Goal: Task Accomplishment & Management: Manage account settings

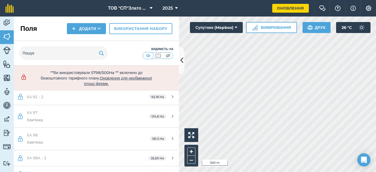
scroll to position [990, 0]
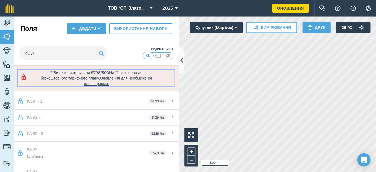
click at [115, 84] on span "Оновлення для необмеженої площі ферми." at bounding box center [118, 81] width 68 height 10
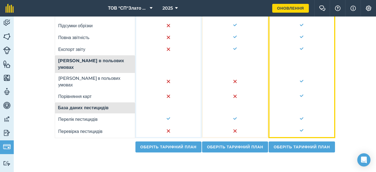
scroll to position [510, 0]
click at [148, 146] on link "Оберіть тарифний план" at bounding box center [168, 146] width 66 height 11
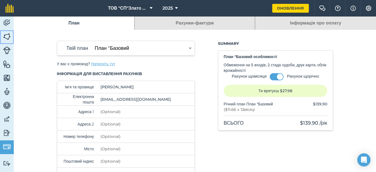
click at [5, 40] on img at bounding box center [7, 36] width 8 height 8
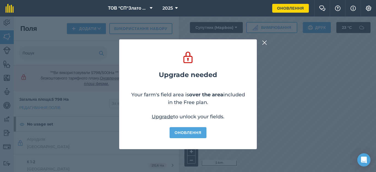
click at [263, 42] on img at bounding box center [264, 42] width 5 height 7
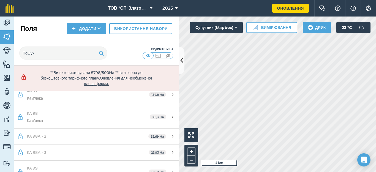
scroll to position [1059, 0]
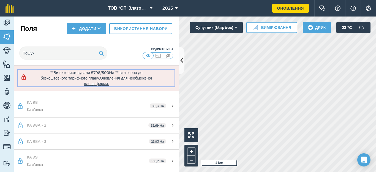
click at [95, 83] on span "Оновлення для необмеженої площі ферми." at bounding box center [118, 81] width 68 height 10
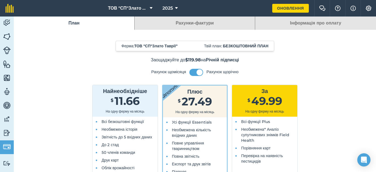
click at [133, 119] on li "Всі безкоштовні функції" at bounding box center [126, 121] width 53 height 5
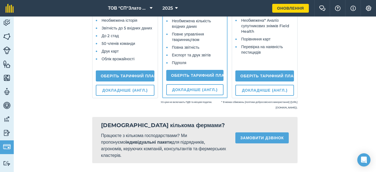
scroll to position [110, 0]
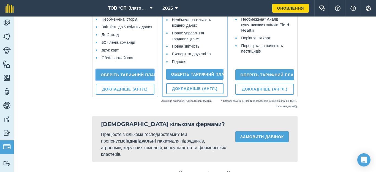
click at [116, 74] on link "Оберіть тарифний план" at bounding box center [125, 74] width 59 height 11
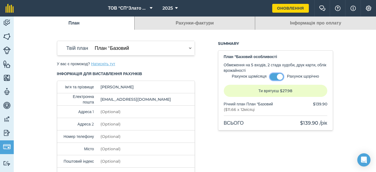
drag, startPoint x: 274, startPoint y: 76, endPoint x: 270, endPoint y: 74, distance: 4.1
click at [274, 75] on button at bounding box center [276, 76] width 14 height 7
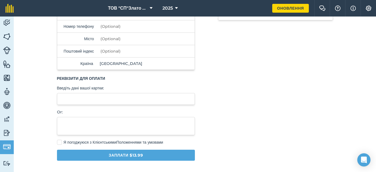
scroll to position [147, 0]
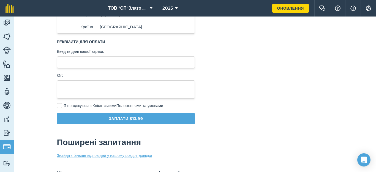
drag, startPoint x: 58, startPoint y: 105, endPoint x: 63, endPoint y: 118, distance: 14.3
click at [58, 105] on label "Я погоджуюся з Клієнтськими Положеннями та умовами" at bounding box center [126, 106] width 138 height 6
checkbox input "true"
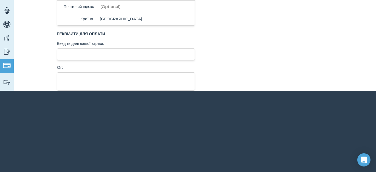
scroll to position [110, 0]
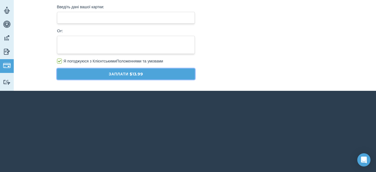
click at [122, 74] on button "Заплати $13.99" at bounding box center [126, 73] width 138 height 11
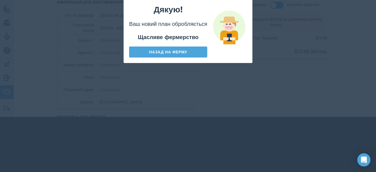
scroll to position [16, 0]
click at [167, 51] on link "Назад на ферму" at bounding box center [168, 51] width 78 height 11
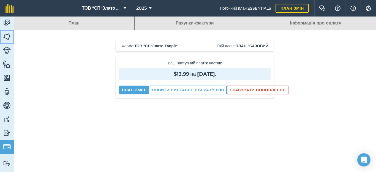
click at [7, 35] on img at bounding box center [7, 36] width 8 height 8
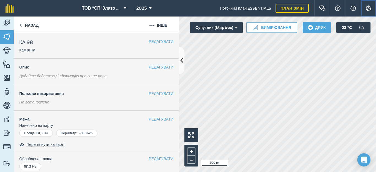
click at [369, 6] on img at bounding box center [368, 7] width 7 height 5
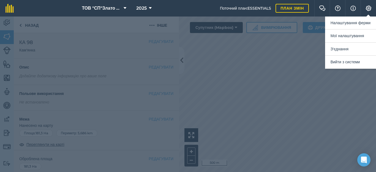
click at [260, 74] on div at bounding box center [188, 93] width 376 height 155
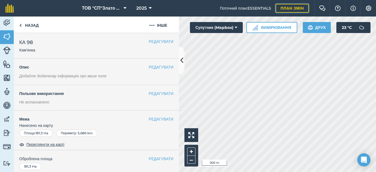
click at [286, 8] on link "План змін" at bounding box center [291, 8] width 33 height 9
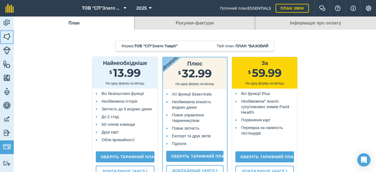
click at [6, 37] on img at bounding box center [7, 36] width 8 height 8
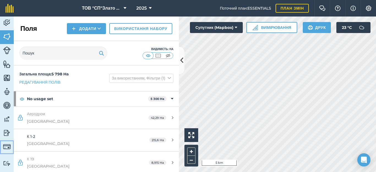
click at [5, 147] on img at bounding box center [7, 147] width 8 height 8
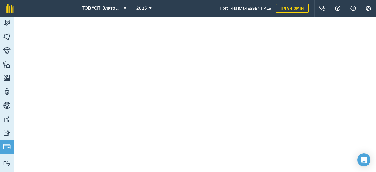
scroll to position [147, 0]
click at [282, 10] on link "План змін" at bounding box center [291, 8] width 33 height 9
click at [282, 9] on link "План змін" at bounding box center [291, 8] width 33 height 9
click at [7, 39] on img at bounding box center [7, 36] width 8 height 8
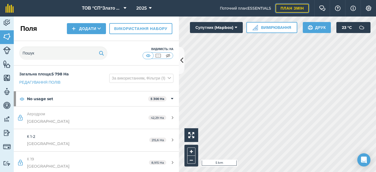
click at [287, 8] on link "План змін" at bounding box center [291, 8] width 33 height 9
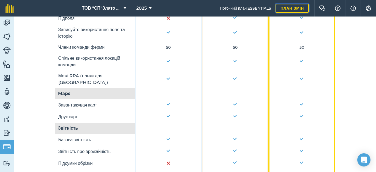
scroll to position [183, 0]
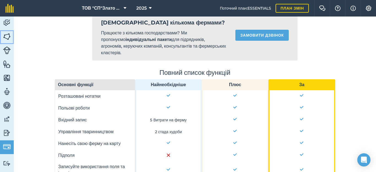
click at [6, 36] on img at bounding box center [7, 36] width 8 height 8
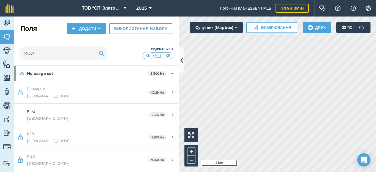
scroll to position [37, 0]
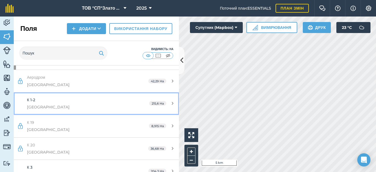
click at [166, 104] on div "215,6 Ha" at bounding box center [161, 103] width 35 height 4
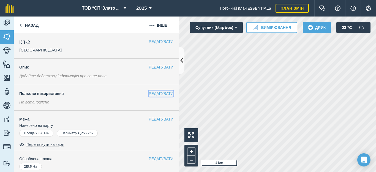
click at [151, 93] on button "РЕДАГУВАТИ" at bounding box center [160, 93] width 25 height 6
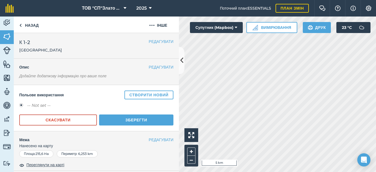
scroll to position [37, 0]
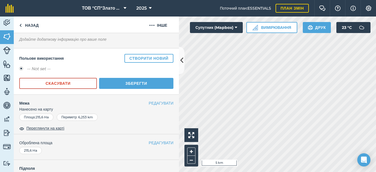
click at [28, 67] on label "-- Not set --" at bounding box center [38, 68] width 23 height 7
click at [40, 67] on label "-- Not set --" at bounding box center [38, 68] width 23 height 7
click at [137, 59] on button "Створити новий" at bounding box center [148, 58] width 49 height 9
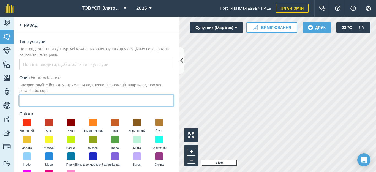
click at [34, 101] on input "Опис Необов'язково Використовуйте його для отримання додаткової інформації, нап…" at bounding box center [96, 101] width 154 height 12
type input "ДНІПРЯНА"
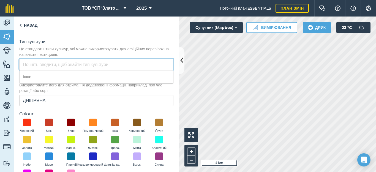
click at [34, 65] on input "Тип культури Це стандартні типи культур, які можна використовувати для офіційни…" at bounding box center [96, 65] width 154 height 12
click at [37, 65] on input "ПШ" at bounding box center [96, 65] width 154 height 12
type input "П"
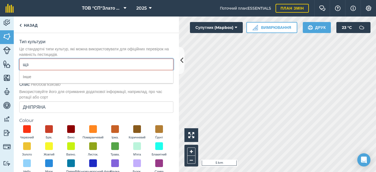
type input "щ"
type input "оз.пшениця"
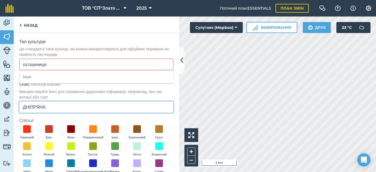
click at [57, 109] on input "ДНІПРЯНА" at bounding box center [96, 107] width 154 height 12
type input "Д"
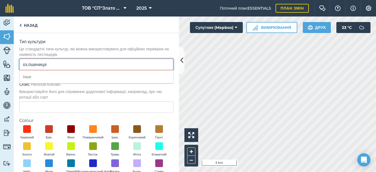
click at [59, 63] on input "оз.пшениця" at bounding box center [96, 65] width 154 height 12
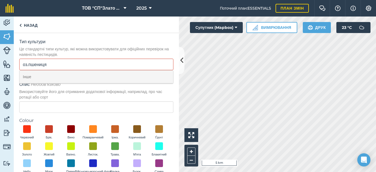
click at [68, 75] on li "Інше" at bounding box center [96, 76] width 153 height 13
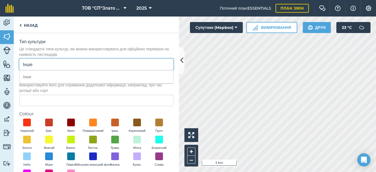
click at [53, 62] on input "Інше" at bounding box center [96, 65] width 154 height 12
type input "І"
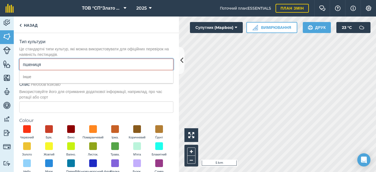
type input "пшениця"
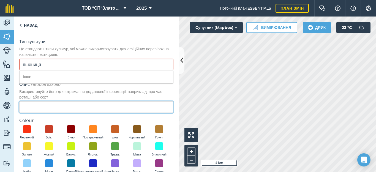
click at [34, 104] on input "Опис Необов'язково Використовуйте його для отримання додаткової інформації, нап…" at bounding box center [96, 107] width 154 height 12
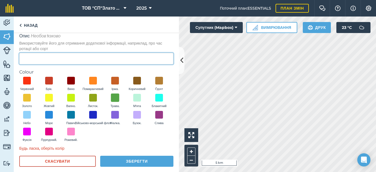
scroll to position [54, 0]
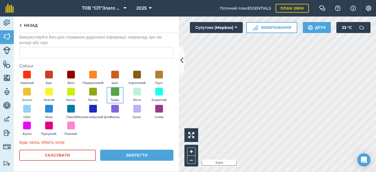
click at [119, 92] on span at bounding box center [115, 91] width 9 height 9
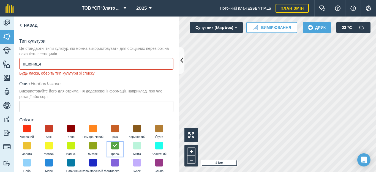
scroll to position [0, 0]
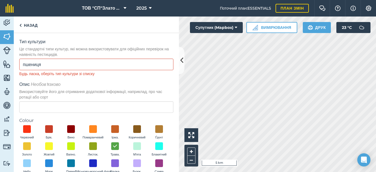
click at [46, 74] on div "Будь ласка, оберіть тип культури зі списку" at bounding box center [96, 74] width 154 height 6
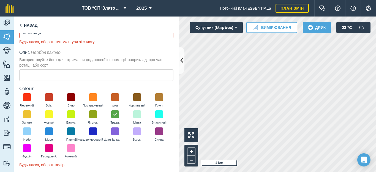
scroll to position [54, 0]
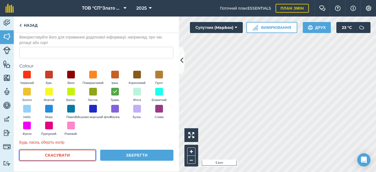
click at [54, 152] on button "Скасувати" at bounding box center [57, 155] width 76 height 11
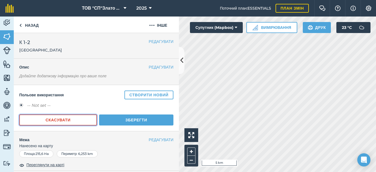
click at [75, 123] on button "Скасувати" at bounding box center [58, 119] width 78 height 11
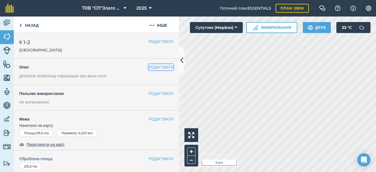
click at [154, 66] on button "РЕДАГУВАТИ" at bounding box center [160, 67] width 25 height 6
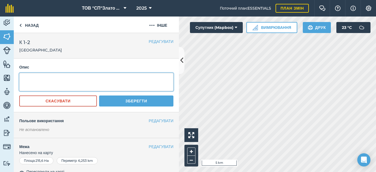
click at [28, 80] on textarea at bounding box center [96, 82] width 154 height 18
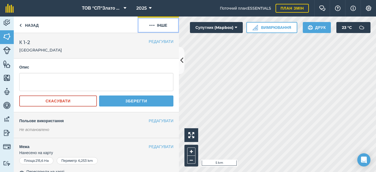
click at [157, 26] on button "Інше" at bounding box center [157, 24] width 41 height 16
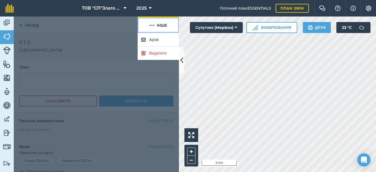
click at [156, 27] on button "Інше" at bounding box center [157, 24] width 41 height 16
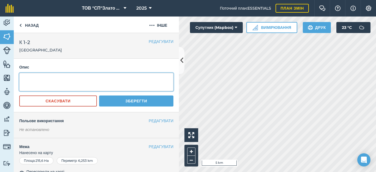
click at [36, 79] on textarea at bounding box center [96, 82] width 154 height 18
type textarea "щ"
type textarea "оз.пшениця"
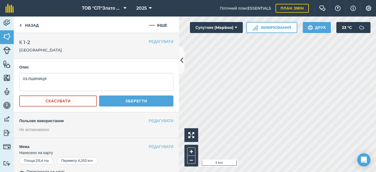
click at [130, 98] on form "оз.пшениця Скасувати Зберегти" at bounding box center [96, 90] width 154 height 34
click at [133, 100] on button "Зберегти" at bounding box center [136, 100] width 74 height 11
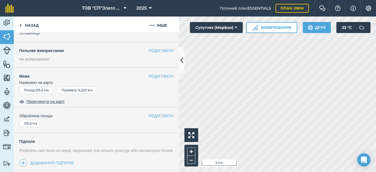
scroll to position [0, 0]
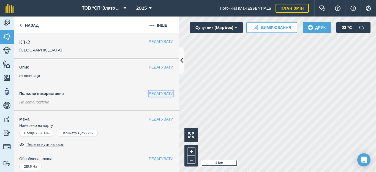
click at [154, 93] on button "РЕДАГУВАТИ" at bounding box center [160, 93] width 25 height 6
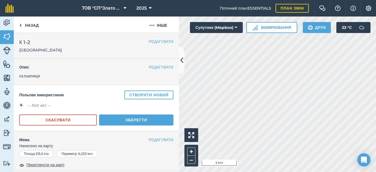
click at [32, 104] on label "-- Not set --" at bounding box center [38, 105] width 23 height 7
click at [28, 106] on label "-- Not set --" at bounding box center [38, 105] width 23 height 7
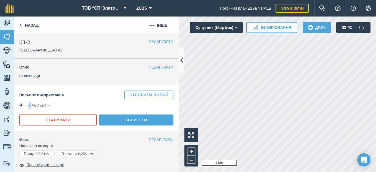
click at [28, 106] on label "-- Not set --" at bounding box center [38, 105] width 23 height 7
click at [34, 106] on label "-- Not set --" at bounding box center [38, 105] width 23 height 7
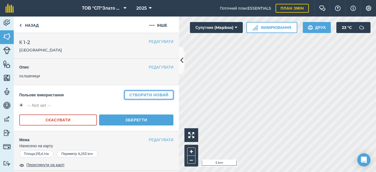
click at [132, 95] on button "Створити новий" at bounding box center [148, 94] width 49 height 9
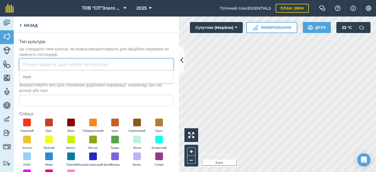
click at [29, 65] on input "Тип культури Це стандартні типи культур, які можна використовувати для офіційни…" at bounding box center [96, 65] width 154 height 12
type input "пшениця"
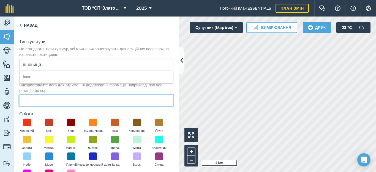
click at [33, 101] on input "Опис Необов'язково Використовуйте його для отримання додаткової інформації, нап…" at bounding box center [96, 101] width 154 height 12
type input "д"
type input "Дніпряна"
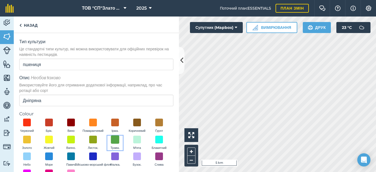
click at [119, 140] on span at bounding box center [115, 139] width 9 height 9
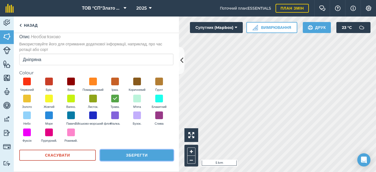
click at [135, 151] on button "Зберегти" at bounding box center [136, 155] width 73 height 11
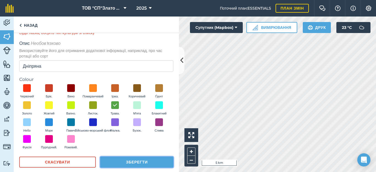
scroll to position [48, 0]
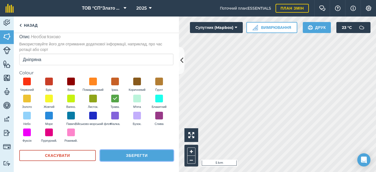
click at [137, 155] on button "Зберегти" at bounding box center [136, 155] width 73 height 11
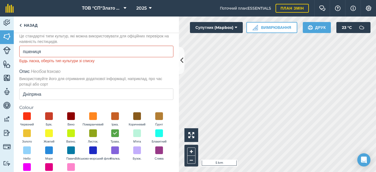
scroll to position [0, 0]
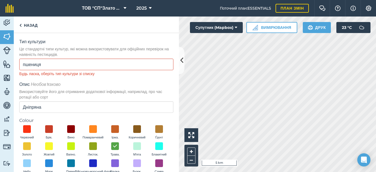
click at [52, 73] on div "Будь ласка, оберіть тип культури зі списку" at bounding box center [96, 74] width 154 height 6
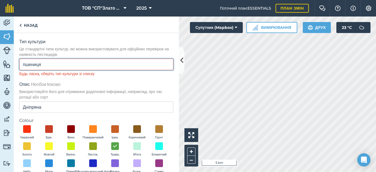
click at [49, 64] on input "пшениця" at bounding box center [96, 65] width 154 height 12
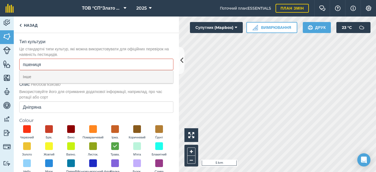
click at [35, 74] on li "Інше" at bounding box center [96, 76] width 153 height 13
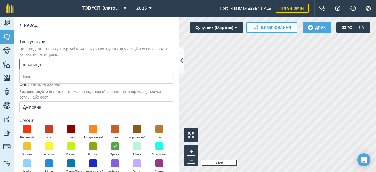
type input "Інше"
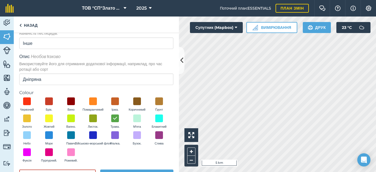
scroll to position [41, 0]
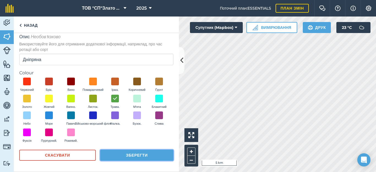
click at [118, 156] on button "Зберегти" at bounding box center [136, 155] width 73 height 11
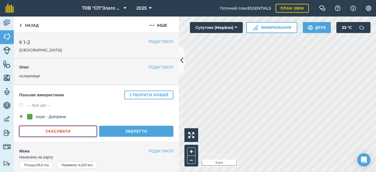
click at [83, 133] on button "Скасувати" at bounding box center [58, 131] width 78 height 11
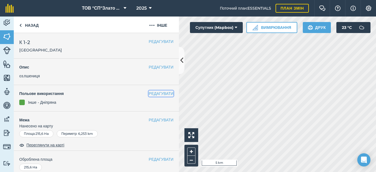
click at [149, 94] on button "РЕДАГУВАТИ" at bounding box center [160, 93] width 25 height 6
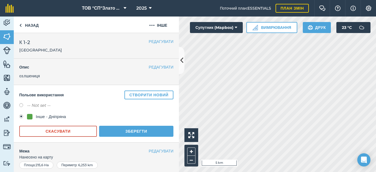
click at [50, 117] on div "Інше - Дніпряна" at bounding box center [51, 116] width 30 height 7
click at [60, 130] on button "Скасувати" at bounding box center [58, 131] width 78 height 11
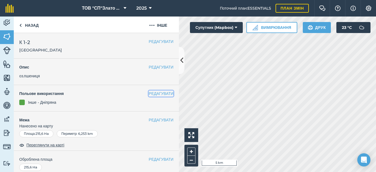
click at [150, 94] on button "РЕДАГУВАТИ" at bounding box center [160, 93] width 25 height 6
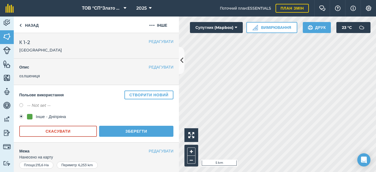
click at [21, 103] on label at bounding box center [23, 105] width 8 height 5
radio input "true"
radio input "false"
click at [4, 37] on img at bounding box center [7, 36] width 8 height 8
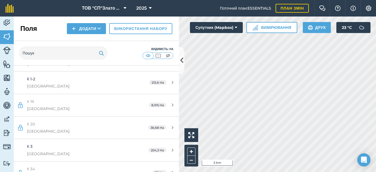
scroll to position [73, 0]
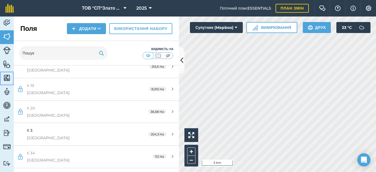
click at [4, 75] on img at bounding box center [7, 78] width 8 height 8
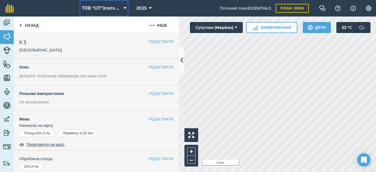
click at [123, 7] on icon at bounding box center [124, 8] width 3 height 7
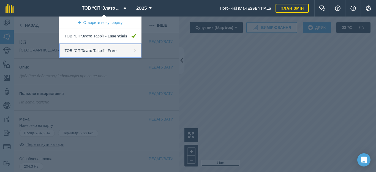
click at [110, 51] on link "ТОВ "СП"Злато Таврії" - Free" at bounding box center [100, 50] width 82 height 15
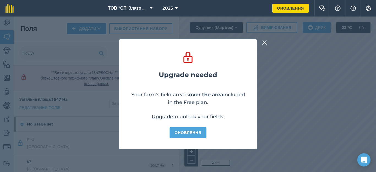
click at [264, 43] on img at bounding box center [264, 42] width 5 height 7
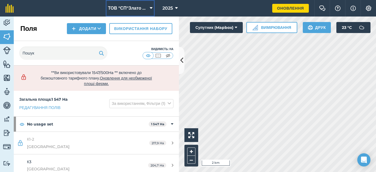
click at [150, 8] on icon at bounding box center [151, 8] width 3 height 7
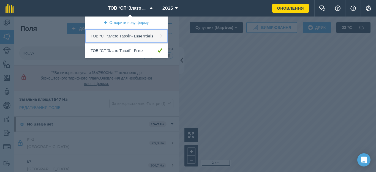
drag, startPoint x: 137, startPoint y: 51, endPoint x: 153, endPoint y: 38, distance: 20.3
click at [153, 38] on link "ТОВ "СП"Злато Таврії" - Essentials" at bounding box center [126, 36] width 82 height 15
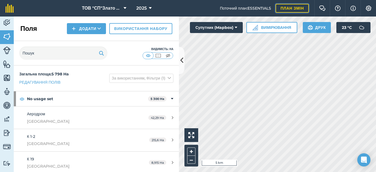
click at [285, 10] on link "План змін" at bounding box center [291, 8] width 33 height 9
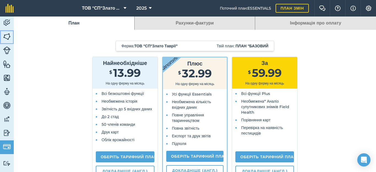
click at [7, 38] on img at bounding box center [7, 36] width 8 height 8
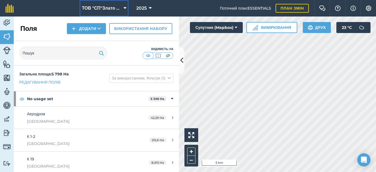
click at [123, 8] on icon at bounding box center [124, 8] width 3 height 7
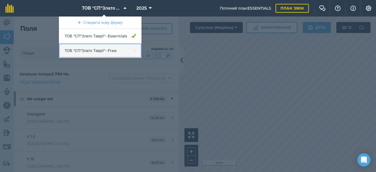
click at [122, 49] on link "ТОВ "СП"Злато Таврії" - Free" at bounding box center [100, 50] width 82 height 15
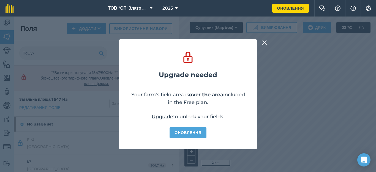
click at [164, 116] on link "Upgrade" at bounding box center [161, 117] width 21 height 6
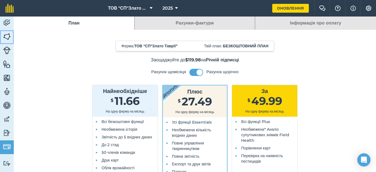
click at [7, 36] on img at bounding box center [7, 36] width 8 height 8
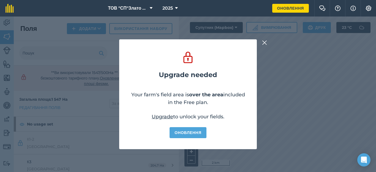
click at [265, 42] on img at bounding box center [264, 42] width 5 height 7
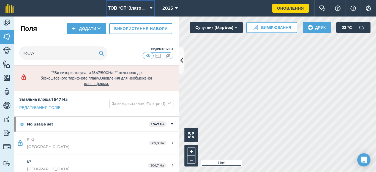
click at [150, 9] on icon at bounding box center [151, 8] width 3 height 7
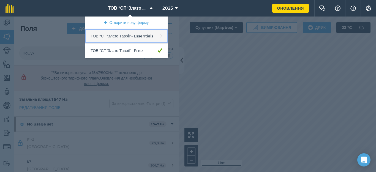
click at [152, 37] on link "ТОВ "СП"Злато Таврії" - Essentials" at bounding box center [126, 36] width 82 height 15
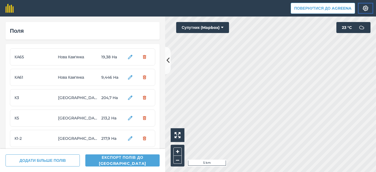
click at [368, 10] on img at bounding box center [365, 7] width 7 height 5
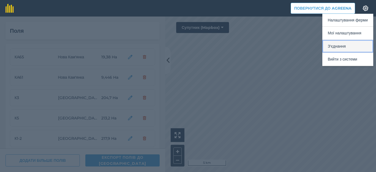
click at [341, 48] on button "З'єднання" at bounding box center [347, 46] width 51 height 13
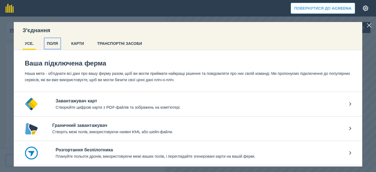
click at [53, 44] on button "ПОЛЯ" at bounding box center [53, 43] width 16 height 10
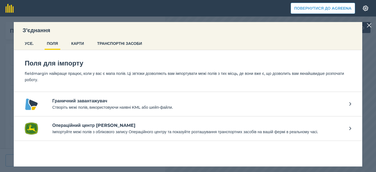
click at [114, 106] on p "Створіть межі полів, використовуючи наявні KML або шейп-файли." at bounding box center [197, 107] width 291 height 6
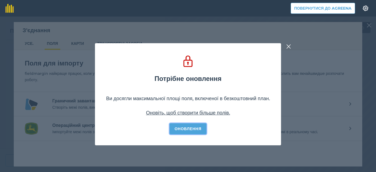
click at [203, 124] on link "Оновлення" at bounding box center [187, 128] width 37 height 11
click at [188, 126] on link "Оновлення" at bounding box center [187, 128] width 37 height 11
click at [186, 113] on link "Оновіть, щоб створити більше полів." at bounding box center [188, 113] width 84 height 6
click at [186, 129] on link "Оновлення" at bounding box center [187, 128] width 37 height 11
click at [221, 113] on link "Оновіть, щоб створити більше полів." at bounding box center [188, 113] width 84 height 6
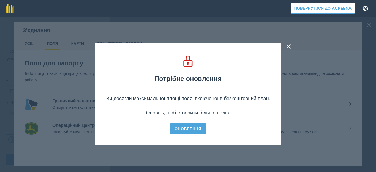
click at [291, 46] on img at bounding box center [288, 46] width 5 height 7
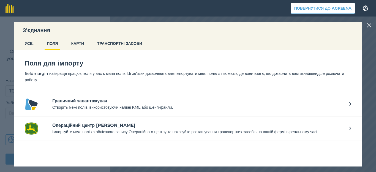
click at [366, 27] on div "З'єднання УСЕ. ПОЛЯ КАРТИ ТРАНСПОРТНІ ЗАСОБИ Поля для імпорту fieldmargin найкр…" at bounding box center [188, 93] width 376 height 155
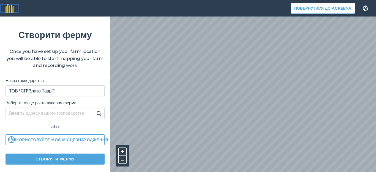
click at [12, 7] on img at bounding box center [9, 8] width 8 height 9
click at [12, 8] on img at bounding box center [9, 8] width 8 height 9
click at [158, 9] on header "Повернутися до Agreena Налаштування" at bounding box center [188, 8] width 376 height 16
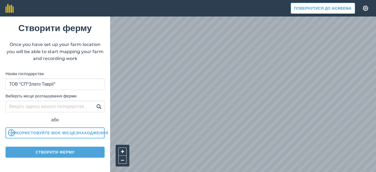
scroll to position [11, 0]
click at [365, 7] on img at bounding box center [365, 7] width 7 height 5
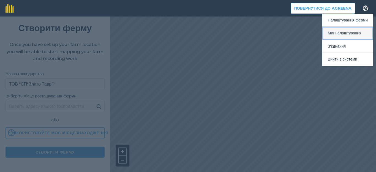
click at [353, 35] on button "Мої налаштування" at bounding box center [347, 33] width 51 height 13
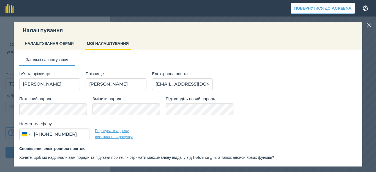
type input "095 195 1809"
click at [368, 26] on img at bounding box center [368, 25] width 5 height 7
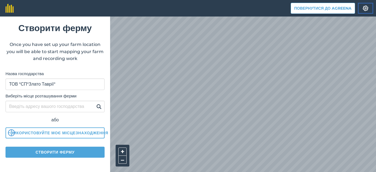
click at [365, 8] on img at bounding box center [365, 7] width 7 height 5
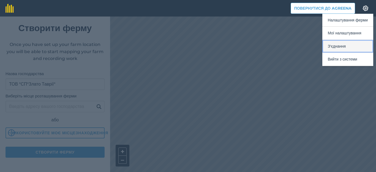
click at [344, 47] on button "З'єднання" at bounding box center [347, 46] width 51 height 13
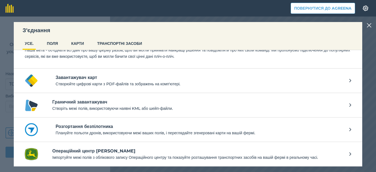
scroll to position [0, 0]
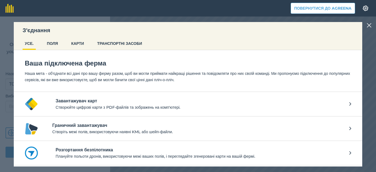
click at [369, 25] on img at bounding box center [368, 25] width 5 height 7
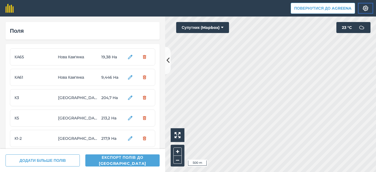
click at [362, 7] on img at bounding box center [365, 7] width 7 height 5
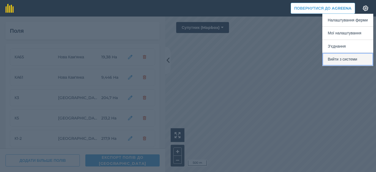
click at [341, 61] on button "Вийти з системи" at bounding box center [347, 59] width 51 height 13
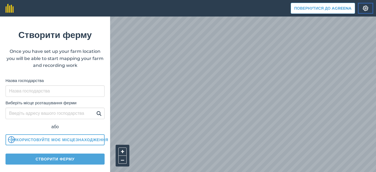
click at [365, 10] on img at bounding box center [365, 7] width 7 height 5
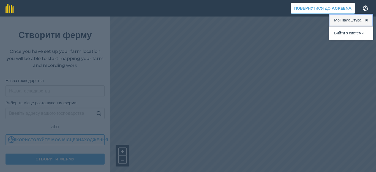
click at [344, 20] on button "Мої налаштування" at bounding box center [350, 20] width 45 height 13
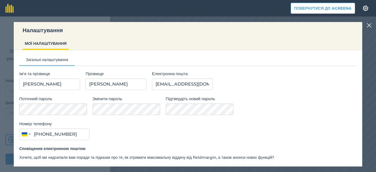
type input "095 195 1809"
click at [369, 25] on img at bounding box center [368, 25] width 5 height 7
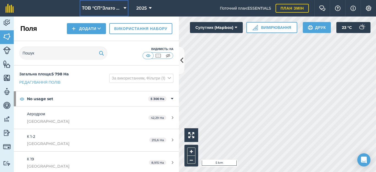
click at [123, 8] on icon at bounding box center [124, 8] width 3 height 7
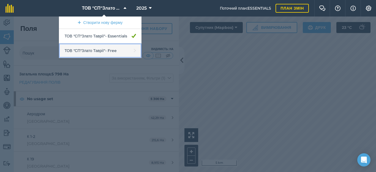
click at [106, 46] on link "ТОВ "СП"Злато Таврії" - Free" at bounding box center [100, 50] width 82 height 15
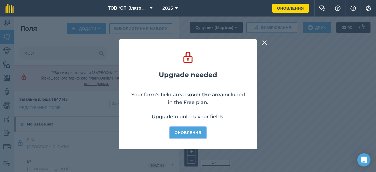
click at [188, 130] on link "Оновлення" at bounding box center [187, 132] width 37 height 11
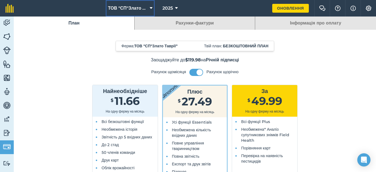
click at [150, 6] on icon at bounding box center [151, 8] width 3 height 7
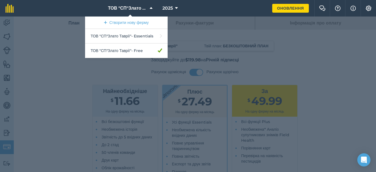
click at [8, 37] on div at bounding box center [188, 93] width 376 height 155
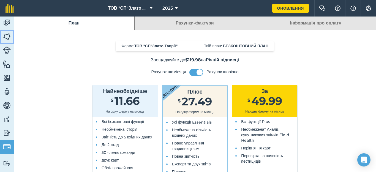
click at [8, 37] on img at bounding box center [7, 36] width 8 height 8
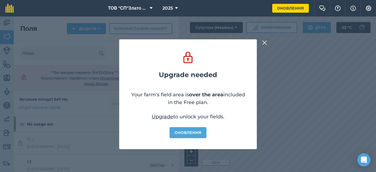
click at [264, 42] on img at bounding box center [264, 42] width 5 height 7
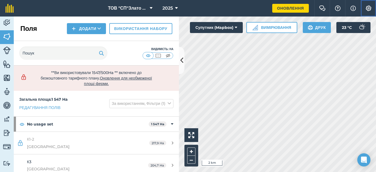
click at [366, 9] on img at bounding box center [368, 7] width 7 height 5
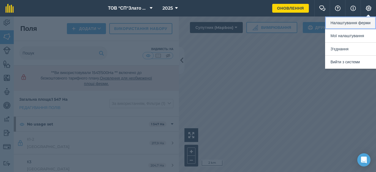
click at [346, 23] on button "Налаштування ферми" at bounding box center [350, 22] width 51 height 13
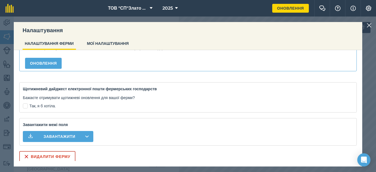
scroll to position [148, 0]
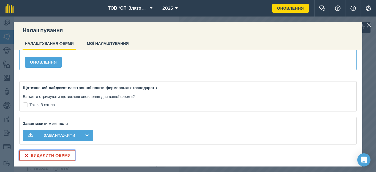
click at [65, 154] on button "Видалити ферму" at bounding box center [47, 155] width 56 height 11
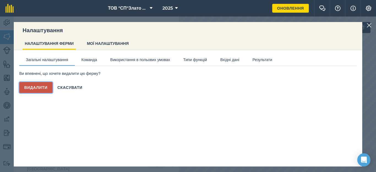
click at [42, 87] on button "Видалити" at bounding box center [35, 87] width 33 height 11
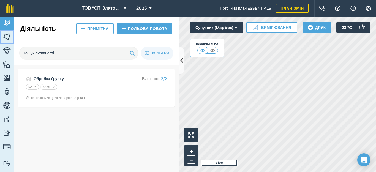
click at [8, 38] on img at bounding box center [7, 36] width 8 height 8
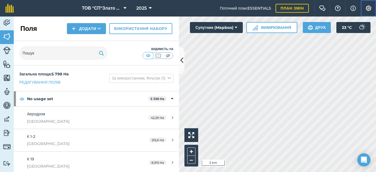
click at [368, 12] on button "Налаштування" at bounding box center [367, 8] width 15 height 16
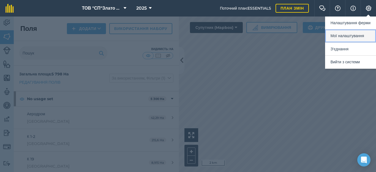
click at [351, 37] on button "Мої налаштування" at bounding box center [350, 35] width 51 height 13
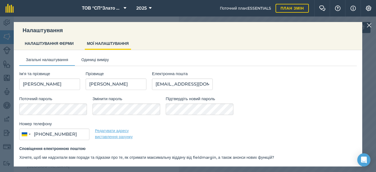
type input "095 195 1809"
click at [67, 43] on button "НАЛАШТУВАННЯ ФЕРМИ" at bounding box center [49, 43] width 53 height 10
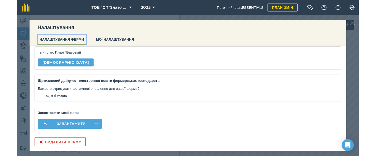
scroll to position [78, 0]
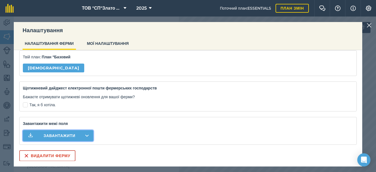
click at [78, 133] on button "Завантажити" at bounding box center [58, 135] width 70 height 11
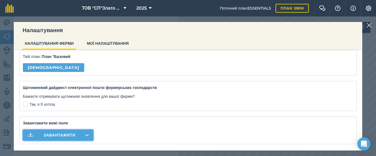
scroll to position [0, 0]
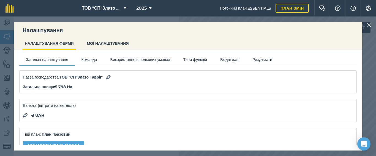
click at [8, 36] on div "Налаштування НАЛАШТУВАННЯ ФЕРМИ МОЇ НАЛАШТУВАННЯ Загальні налаштування Команда …" at bounding box center [188, 86] width 376 height 140
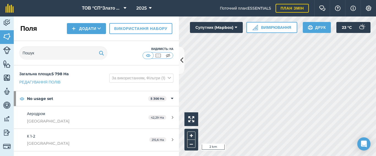
scroll to position [37, 0]
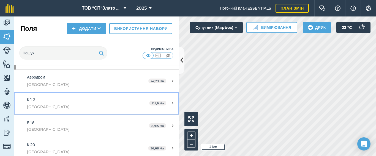
click at [169, 104] on div "215,6 Ha" at bounding box center [161, 103] width 35 height 4
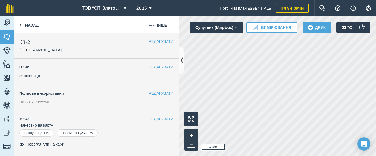
click at [24, 42] on span "К 1-2" at bounding box center [40, 42] width 43 height 8
click at [148, 41] on button "РЕДАГУВАТИ" at bounding box center [160, 41] width 25 height 6
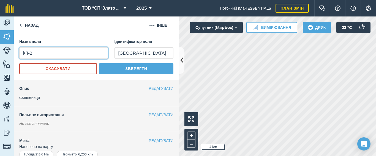
click at [27, 53] on input "К 1-2" at bounding box center [63, 53] width 89 height 12
type input "K1-2"
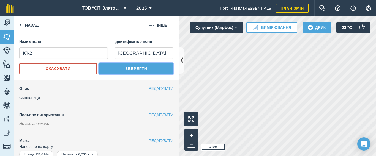
click at [133, 69] on button "Зберегти" at bounding box center [136, 68] width 74 height 11
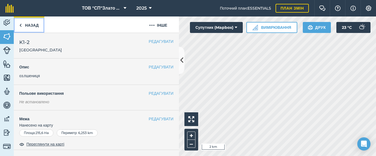
click at [21, 25] on img at bounding box center [20, 25] width 2 height 7
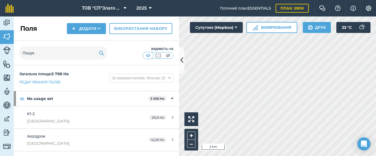
scroll to position [73, 0]
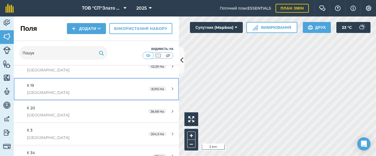
click at [172, 89] on icon at bounding box center [173, 89] width 2 height 4
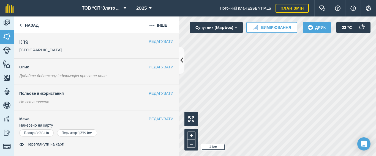
click at [24, 42] on span "К 19" at bounding box center [40, 42] width 43 height 8
click at [153, 41] on button "РЕДАГУВАТИ" at bounding box center [160, 41] width 25 height 6
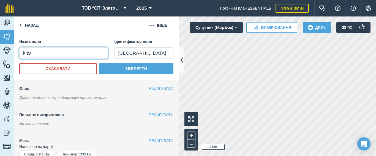
click at [27, 53] on input "К 19" at bounding box center [63, 53] width 89 height 12
click at [28, 52] on input "19" at bounding box center [63, 53] width 89 height 12
type input "19K"
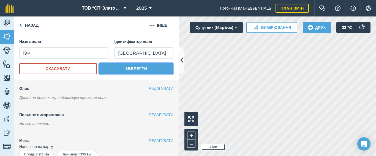
click at [117, 70] on button "Зберегти" at bounding box center [136, 68] width 74 height 11
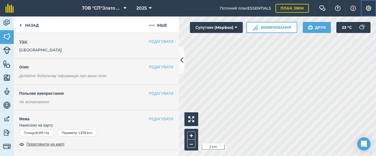
click at [367, 9] on img at bounding box center [368, 7] width 7 height 5
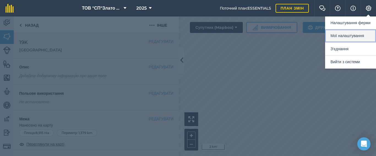
click at [338, 36] on button "Мої налаштування" at bounding box center [350, 35] width 51 height 13
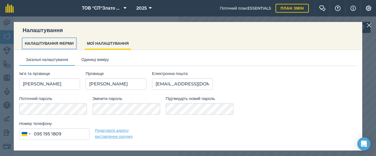
click at [62, 44] on button "НАЛАШТУВАННЯ ФЕРМИ" at bounding box center [49, 43] width 53 height 10
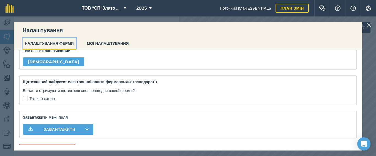
scroll to position [93, 0]
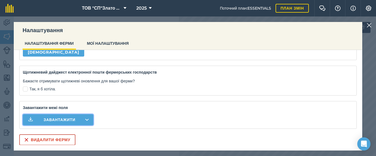
click at [64, 117] on span "Завантажити" at bounding box center [59, 119] width 32 height 5
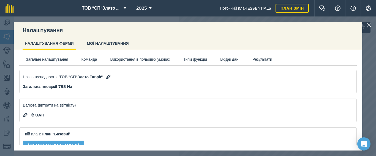
scroll to position [0, 0]
click at [9, 34] on div "Налаштування НАЛАШТУВАННЯ ФЕРМИ МОЇ НАЛАШТУВАННЯ Загальні налаштування Команда …" at bounding box center [188, 86] width 376 height 140
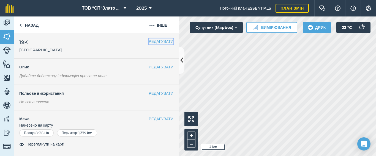
click at [149, 40] on button "РЕДАГУВАТИ" at bounding box center [160, 41] width 25 height 6
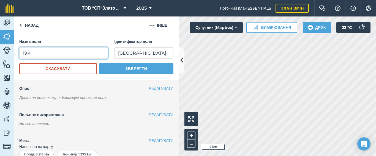
click at [31, 52] on input "19K" at bounding box center [63, 53] width 89 height 12
type input "1"
type input "K19"
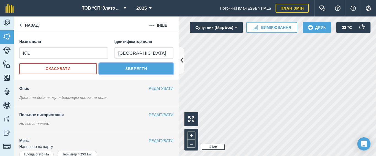
click at [126, 69] on button "Зберегти" at bounding box center [136, 68] width 74 height 11
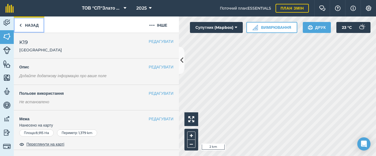
click at [22, 24] on link "Назад" at bounding box center [29, 24] width 31 height 16
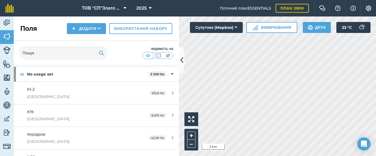
scroll to position [37, 0]
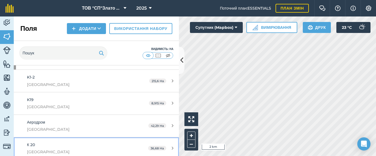
click at [81, 143] on div "К 20 [GEOGRAPHIC_DATA]" at bounding box center [78, 148] width 103 height 13
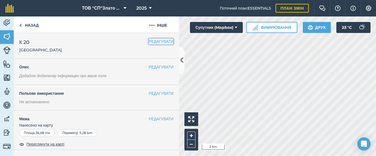
click at [160, 42] on button "РЕДАГУВАТИ" at bounding box center [160, 41] width 25 height 6
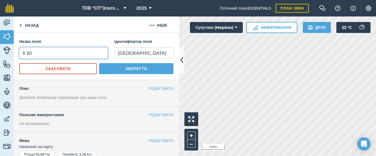
click at [36, 52] on input "К 20" at bounding box center [63, 53] width 89 height 12
type input "[PERSON_NAME]"
type input "K20"
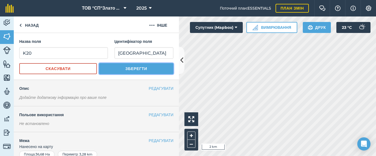
click at [114, 71] on button "Зберегти" at bounding box center [136, 68] width 74 height 11
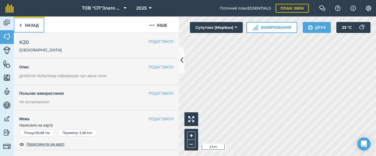
click at [22, 27] on link "Назад" at bounding box center [29, 24] width 31 height 16
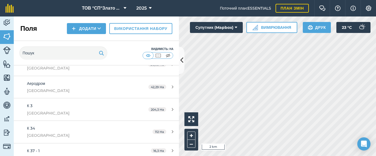
scroll to position [110, 0]
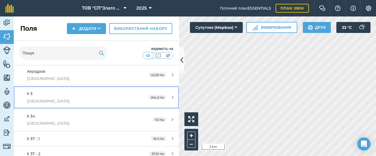
click at [42, 93] on div "К 3 [GEOGRAPHIC_DATA]" at bounding box center [78, 97] width 103 height 13
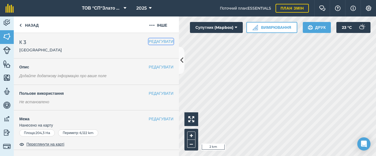
click at [156, 39] on button "РЕДАГУВАТИ" at bounding box center [160, 41] width 25 height 6
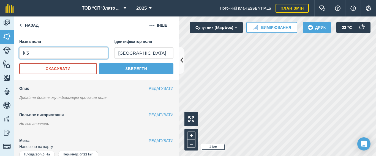
click at [31, 54] on input "К 3" at bounding box center [63, 53] width 89 height 12
type input "[PERSON_NAME]"
type input "K3"
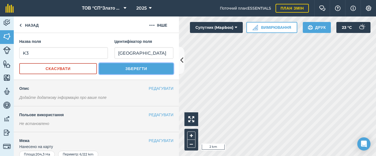
click at [119, 70] on button "Зберегти" at bounding box center [136, 68] width 74 height 11
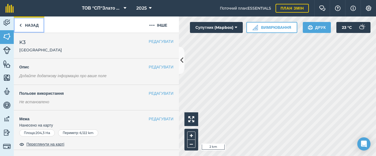
click at [20, 25] on img at bounding box center [20, 25] width 2 height 7
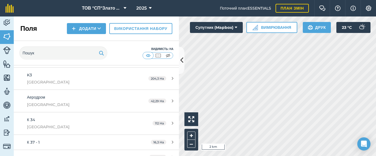
scroll to position [110, 0]
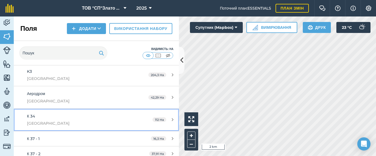
click at [50, 118] on div "К 34 [GEOGRAPHIC_DATA]" at bounding box center [78, 119] width 103 height 13
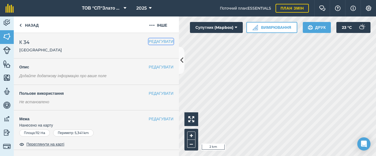
click at [148, 41] on button "РЕДАГУВАТИ" at bounding box center [160, 41] width 25 height 6
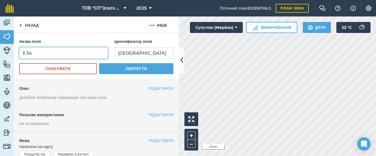
click at [39, 54] on input "К 34" at bounding box center [63, 53] width 89 height 12
type input "[PERSON_NAME]"
type input "K34"
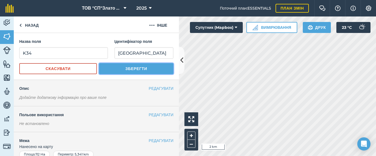
click at [119, 64] on button "Зберегти" at bounding box center [136, 68] width 74 height 11
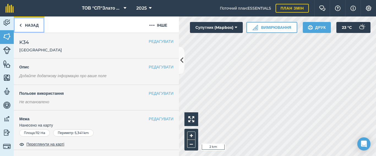
click at [24, 23] on link "Назад" at bounding box center [29, 24] width 31 height 16
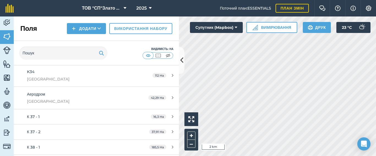
scroll to position [143, 0]
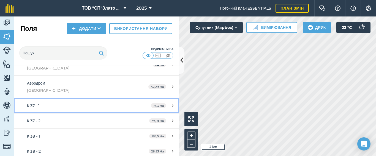
click at [51, 107] on div "К 37 - 1" at bounding box center [78, 106] width 103 height 6
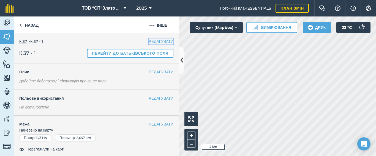
click at [158, 42] on button "РЕДАГУВАТИ" at bounding box center [160, 41] width 25 height 6
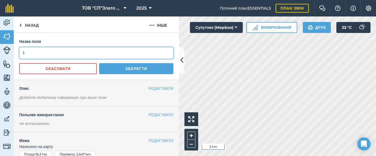
click at [34, 54] on input "1" at bounding box center [96, 53] width 154 height 12
type input "K37-1"
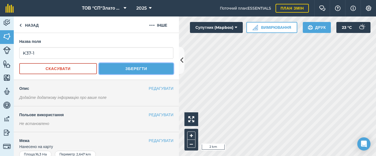
click at [122, 69] on button "Зберегти" at bounding box center [136, 68] width 74 height 11
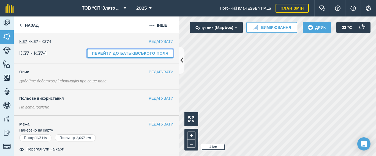
click at [120, 53] on link "Перейти до батьківського поля" at bounding box center [130, 53] width 86 height 9
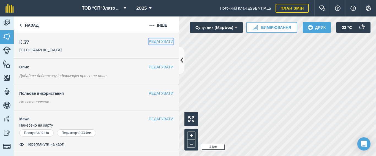
click at [151, 42] on button "РЕДАГУВАТИ" at bounding box center [160, 41] width 25 height 6
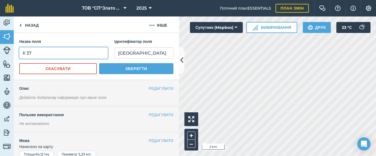
click at [36, 52] on input "К 37" at bounding box center [63, 53] width 89 height 12
type input "[PERSON_NAME]"
type input "K37"
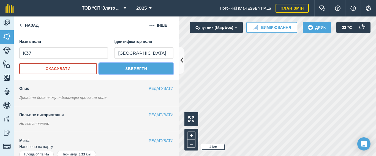
click at [119, 69] on button "Зберегти" at bounding box center [136, 68] width 74 height 11
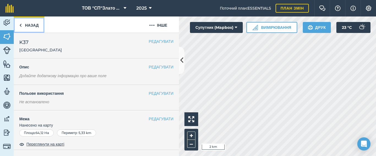
click at [21, 27] on img at bounding box center [20, 25] width 2 height 7
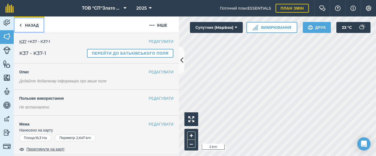
click at [23, 25] on link "Назад" at bounding box center [29, 24] width 31 height 16
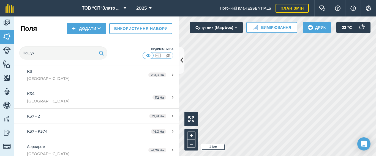
scroll to position [147, 0]
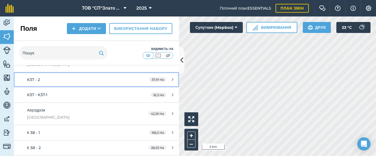
click at [117, 79] on div "K37 - 2" at bounding box center [78, 80] width 103 height 6
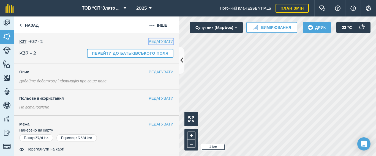
click at [152, 42] on button "РЕДАГУВАТИ" at bounding box center [160, 41] width 25 height 6
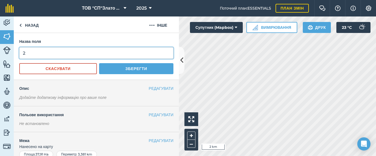
click at [32, 53] on input "2" at bounding box center [96, 53] width 154 height 12
type input "K37-2"
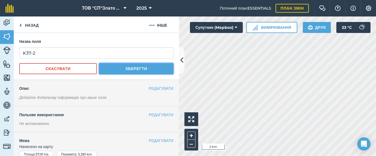
click at [127, 69] on button "Зберегти" at bounding box center [136, 68] width 74 height 11
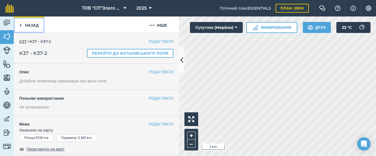
click at [20, 27] on img at bounding box center [20, 25] width 2 height 7
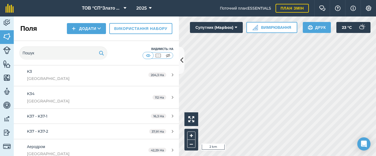
scroll to position [147, 0]
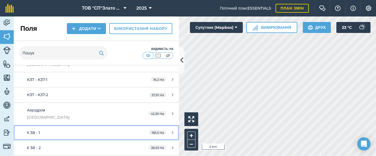
click at [167, 133] on div "185,5 Ha" at bounding box center [161, 133] width 35 height 4
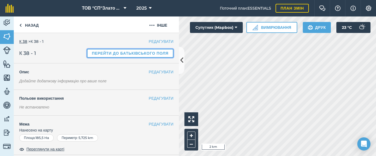
click at [133, 54] on link "Перейти до батьківського поля" at bounding box center [130, 53] width 86 height 9
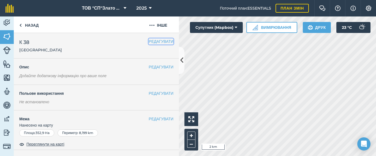
click at [150, 42] on button "РЕДАГУВАТИ" at bounding box center [160, 41] width 25 height 6
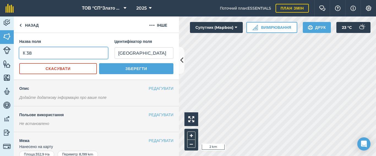
click at [45, 54] on input "К 38" at bounding box center [63, 53] width 89 height 12
type input "[PERSON_NAME]"
type input "K38"
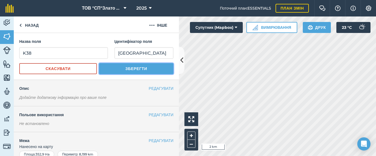
click at [136, 70] on button "Зберегти" at bounding box center [136, 68] width 74 height 11
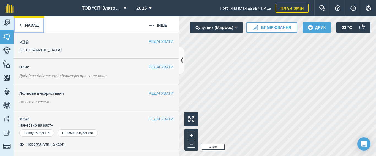
click at [21, 24] on img at bounding box center [20, 25] width 2 height 7
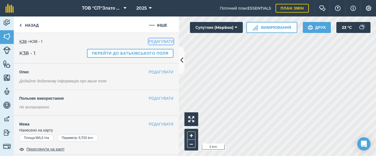
click at [149, 42] on button "РЕДАГУВАТИ" at bounding box center [160, 41] width 25 height 6
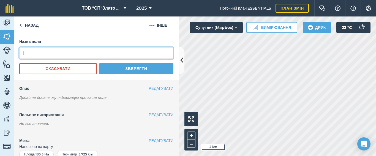
drag, startPoint x: 35, startPoint y: 52, endPoint x: 37, endPoint y: 58, distance: 6.2
click at [35, 53] on input "1" at bounding box center [96, 53] width 154 height 12
click at [37, 58] on input "1" at bounding box center [96, 53] width 154 height 12
type input "K38-1"
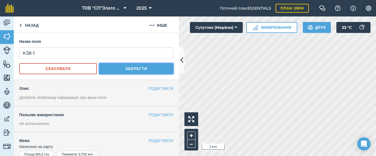
click at [115, 67] on button "Зберегти" at bounding box center [136, 68] width 74 height 11
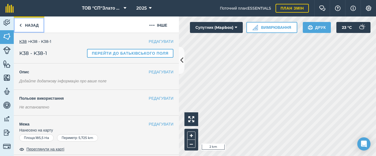
click at [21, 26] on img at bounding box center [20, 25] width 2 height 7
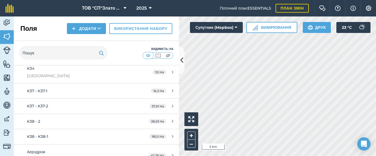
scroll to position [147, 0]
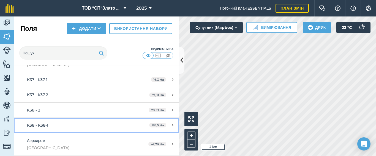
click at [136, 125] on link "K38 - K38-1 185,5 Ha" at bounding box center [96, 125] width 165 height 15
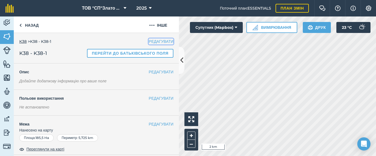
click at [149, 43] on button "РЕДАГУВАТИ" at bounding box center [160, 41] width 25 height 6
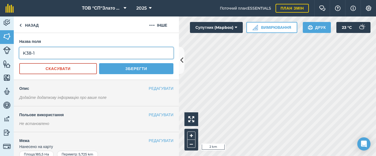
click at [56, 49] on input "K38-1" at bounding box center [96, 53] width 154 height 12
type input "K"
type input "K38-2"
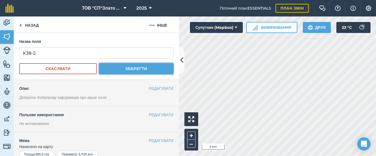
click at [131, 70] on button "Зберегти" at bounding box center [136, 68] width 74 height 11
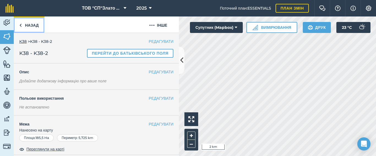
click at [21, 24] on img at bounding box center [20, 25] width 2 height 7
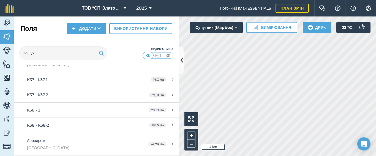
scroll to position [183, 0]
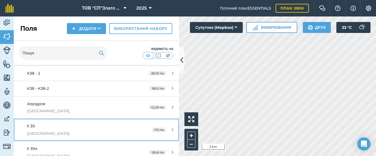
click at [136, 124] on link "К 39 [GEOGRAPHIC_DATA] 175 Ha" at bounding box center [96, 130] width 165 height 22
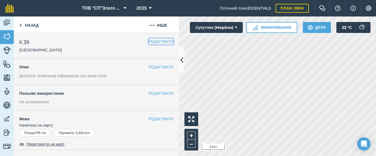
click at [154, 41] on button "РЕДАГУВАТИ" at bounding box center [160, 41] width 25 height 6
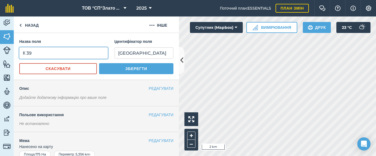
click at [55, 54] on input "К 39" at bounding box center [63, 53] width 89 height 12
type input "[PERSON_NAME]"
type input "K39"
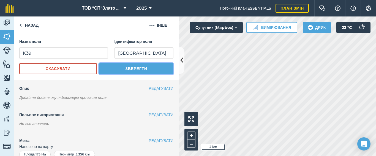
click at [120, 69] on button "Зберегти" at bounding box center [136, 68] width 74 height 11
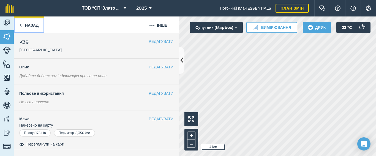
click at [21, 25] on img at bounding box center [20, 25] width 2 height 7
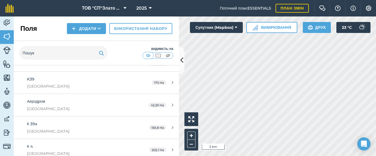
scroll to position [220, 0]
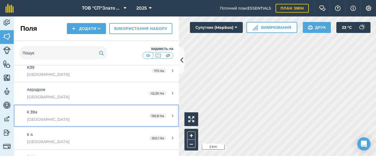
click at [127, 112] on link "К 39а [STREET_ADDRESS]" at bounding box center [96, 116] width 165 height 22
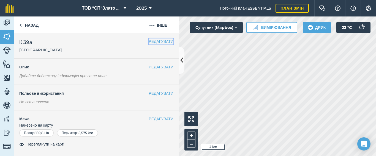
click at [148, 39] on button "РЕДАГУВАТИ" at bounding box center [160, 41] width 25 height 6
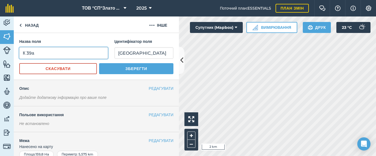
click at [51, 54] on input "К 39а" at bounding box center [63, 53] width 89 height 12
type input "[PERSON_NAME]"
type input "K39a"
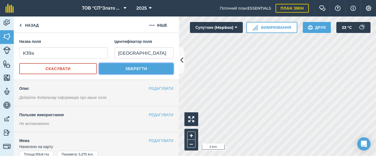
click at [114, 71] on button "Зберегти" at bounding box center [136, 68] width 74 height 11
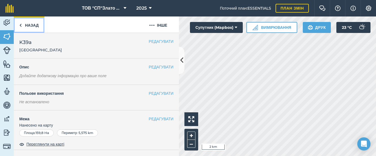
click at [24, 25] on link "Назад" at bounding box center [29, 24] width 31 height 16
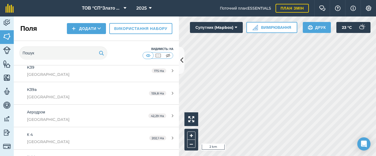
scroll to position [257, 0]
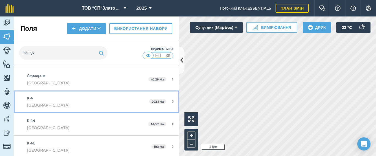
click at [142, 99] on link "К 4 [GEOGRAPHIC_DATA] 202,1 Ha" at bounding box center [96, 102] width 165 height 22
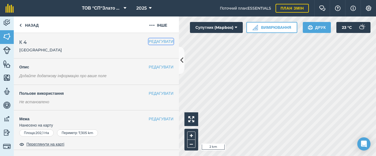
click at [150, 43] on button "РЕДАГУВАТИ" at bounding box center [160, 41] width 25 height 6
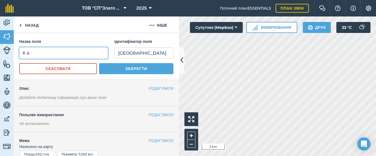
click at [59, 54] on input "К 4" at bounding box center [63, 53] width 89 height 12
type input "[PERSON_NAME]"
type input "K4"
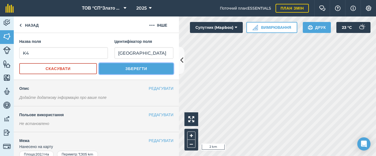
click at [108, 67] on button "Зберегти" at bounding box center [136, 68] width 74 height 11
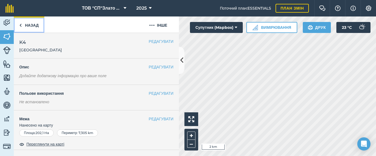
click at [21, 24] on img at bounding box center [20, 25] width 2 height 7
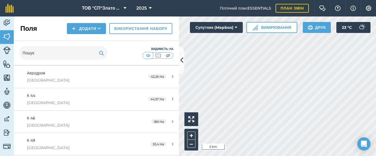
scroll to position [293, 0]
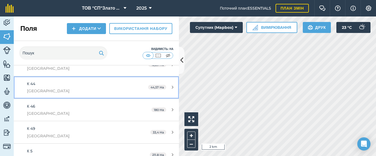
click at [133, 90] on link "К 44 [GEOGRAPHIC_DATA] 44,57 Ha" at bounding box center [96, 87] width 165 height 22
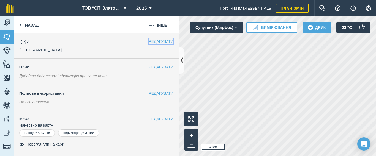
click at [150, 42] on button "РЕДАГУВАТИ" at bounding box center [160, 41] width 25 height 6
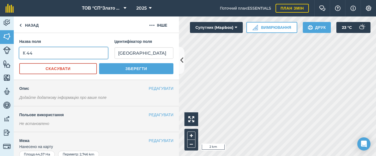
click at [45, 54] on input "К 44" at bounding box center [63, 53] width 89 height 12
type input "[PERSON_NAME]"
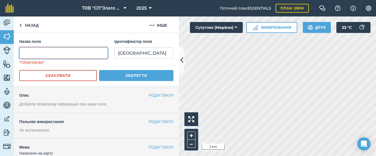
type input "R"
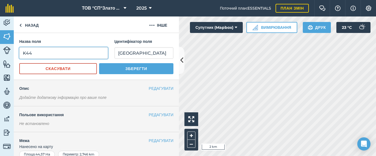
type input "K44"
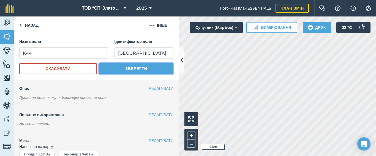
click at [127, 69] on button "Зберегти" at bounding box center [136, 68] width 74 height 11
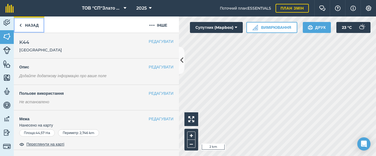
click at [19, 25] on img at bounding box center [20, 25] width 2 height 7
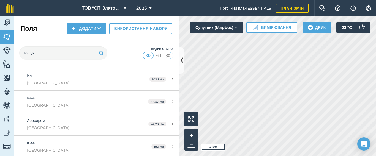
scroll to position [293, 0]
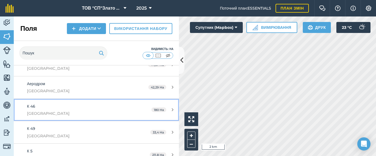
click at [127, 109] on link "К 46 [GEOGRAPHIC_DATA] 180 Ha" at bounding box center [96, 110] width 165 height 22
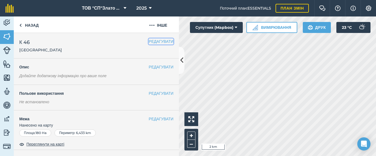
click at [151, 43] on button "РЕДАГУВАТИ" at bounding box center [160, 41] width 25 height 6
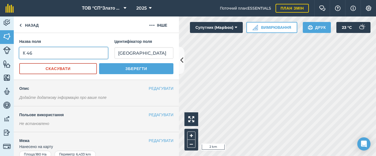
click at [45, 53] on input "К 46" at bounding box center [63, 53] width 89 height 12
type input "[PERSON_NAME]"
type input "R"
type input "K"
type input "K46"
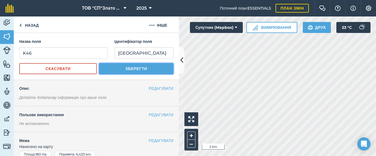
click at [106, 70] on button "Зберегти" at bounding box center [136, 68] width 74 height 11
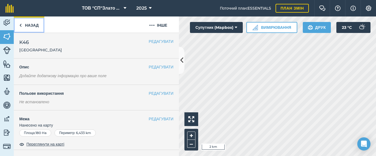
click at [20, 26] on img at bounding box center [20, 25] width 2 height 7
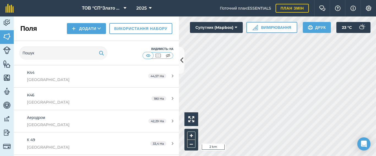
scroll to position [293, 0]
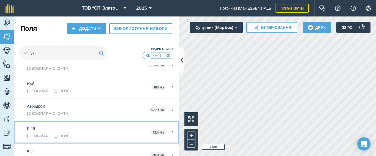
click at [128, 133] on link "К 49 [GEOGRAPHIC_DATA] 33,4 Ha" at bounding box center [96, 132] width 165 height 22
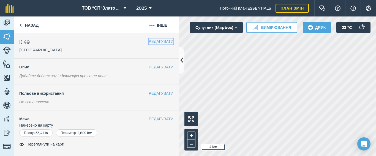
click at [152, 42] on button "РЕДАГУВАТИ" at bounding box center [160, 41] width 25 height 6
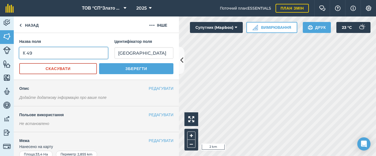
click at [54, 53] on input "К 49" at bounding box center [63, 53] width 89 height 12
type input "[PERSON_NAME]"
type input "K49"
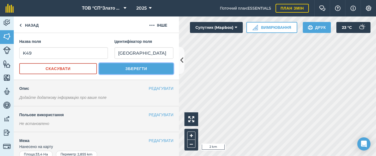
click at [108, 72] on button "Зберегти" at bounding box center [136, 68] width 74 height 11
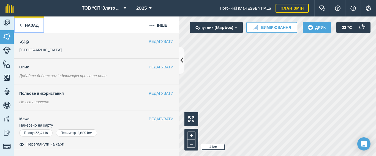
click at [23, 25] on link "Назад" at bounding box center [29, 24] width 31 height 16
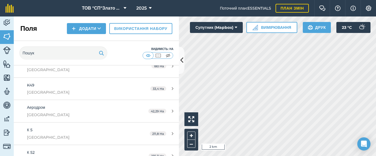
scroll to position [330, 0]
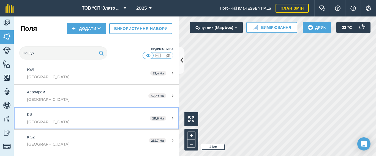
click at [100, 117] on div "К 5 [GEOGRAPHIC_DATA]" at bounding box center [78, 118] width 103 height 13
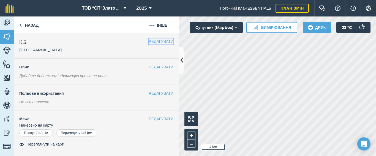
click at [155, 40] on button "РЕДАГУВАТИ" at bounding box center [160, 41] width 25 height 6
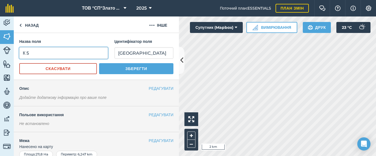
click at [40, 54] on input "К 5" at bounding box center [63, 53] width 89 height 12
type input "[PERSON_NAME]"
type input "K5"
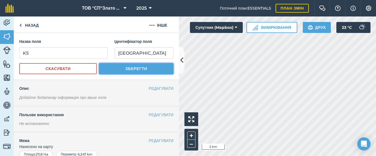
click at [110, 69] on button "Зберегти" at bounding box center [136, 68] width 74 height 11
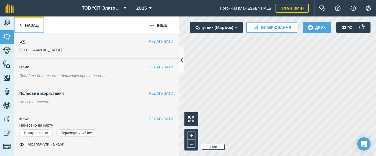
click at [21, 25] on img at bounding box center [20, 25] width 2 height 7
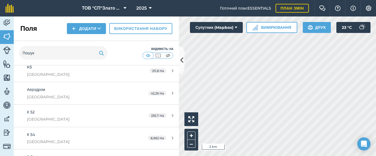
scroll to position [366, 0]
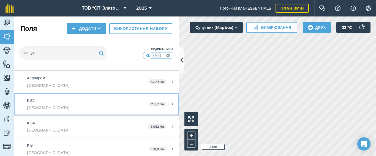
click at [109, 103] on div "К 52 [GEOGRAPHIC_DATA]" at bounding box center [78, 104] width 103 height 13
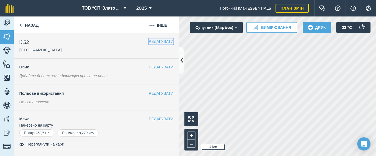
click at [148, 43] on button "РЕДАГУВАТИ" at bounding box center [160, 41] width 25 height 6
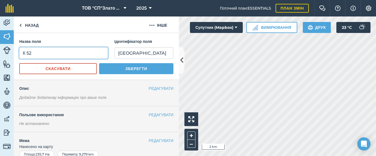
click at [54, 56] on input "К 52" at bounding box center [63, 53] width 89 height 12
type input "[PERSON_NAME]"
type input "K52"
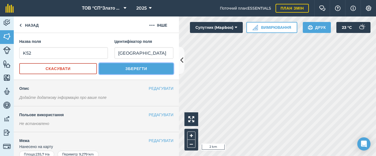
click at [118, 70] on button "Зберегти" at bounding box center [136, 68] width 74 height 11
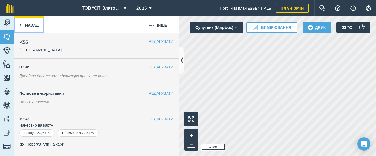
click at [23, 24] on link "Назад" at bounding box center [29, 24] width 31 height 16
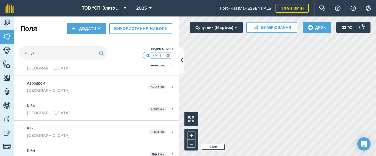
scroll to position [366, 0]
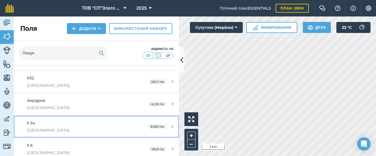
click at [118, 128] on span "[GEOGRAPHIC_DATA]" at bounding box center [78, 130] width 103 height 6
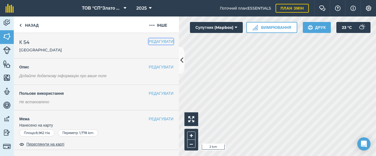
click at [155, 39] on button "РЕДАГУВАТИ" at bounding box center [160, 41] width 25 height 6
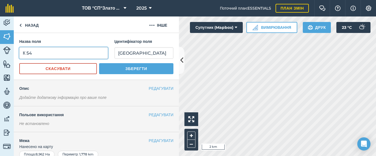
click at [44, 53] on input "К 54" at bounding box center [63, 53] width 89 height 12
type input "[PERSON_NAME]"
type input "K54"
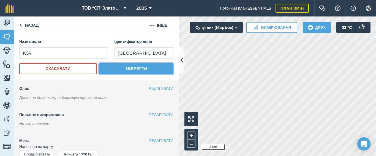
click at [111, 68] on button "Зберегти" at bounding box center [136, 68] width 74 height 11
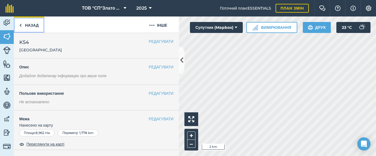
click at [26, 26] on link "Назад" at bounding box center [29, 24] width 31 height 16
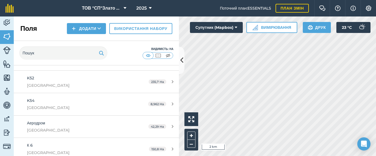
scroll to position [403, 0]
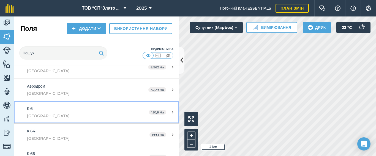
click at [108, 112] on div "К 6 [GEOGRAPHIC_DATA]" at bounding box center [78, 112] width 103 height 13
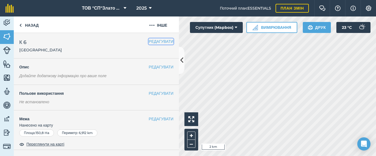
click at [150, 43] on button "РЕДАГУВАТИ" at bounding box center [160, 41] width 25 height 6
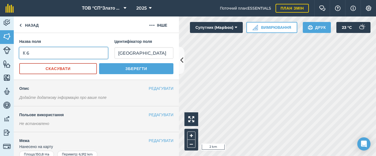
click at [49, 57] on input "К 6" at bounding box center [63, 53] width 89 height 12
type input "[PERSON_NAME]"
type input "K6"
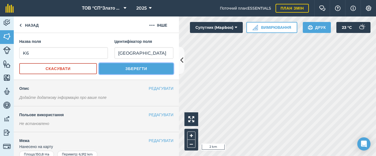
click at [112, 64] on button "Зберегти" at bounding box center [136, 68] width 74 height 11
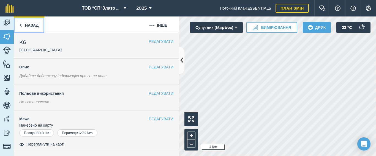
click at [22, 26] on link "Назад" at bounding box center [29, 24] width 31 height 16
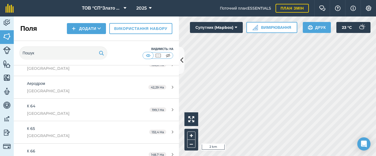
scroll to position [440, 0]
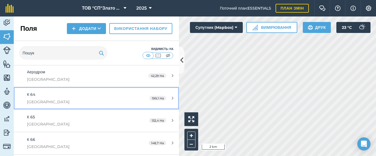
click at [126, 97] on link "К 64 [GEOGRAPHIC_DATA] 199,1 Ha" at bounding box center [96, 98] width 165 height 22
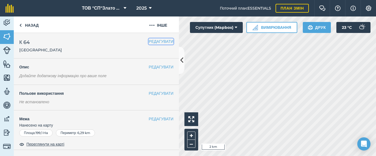
click at [148, 40] on button "РЕДАГУВАТИ" at bounding box center [160, 41] width 25 height 6
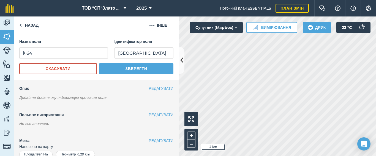
click at [144, 40] on h4 "Ідентифікатор поля" at bounding box center [143, 41] width 59 height 6
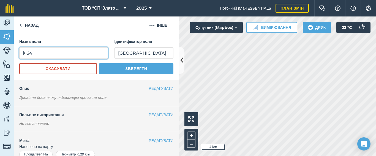
click at [71, 52] on input "К 64" at bounding box center [63, 53] width 89 height 12
type input "[PERSON_NAME]"
type input "K64"
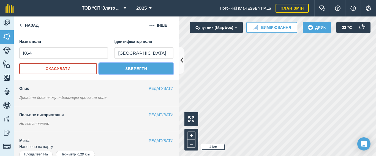
click at [121, 67] on button "Зберегти" at bounding box center [136, 68] width 74 height 11
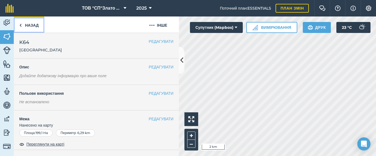
click at [22, 26] on link "Назад" at bounding box center [29, 24] width 31 height 16
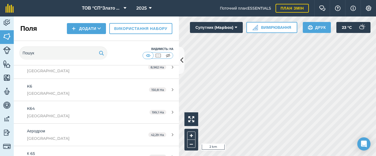
scroll to position [440, 0]
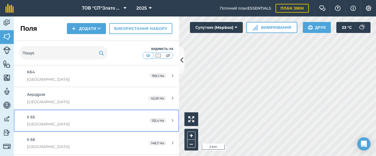
click at [70, 121] on span "[GEOGRAPHIC_DATA]" at bounding box center [78, 124] width 103 height 6
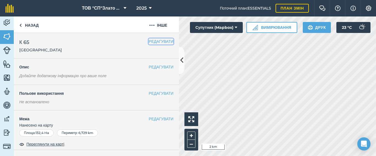
click at [150, 42] on button "РЕДАГУВАТИ" at bounding box center [160, 41] width 25 height 6
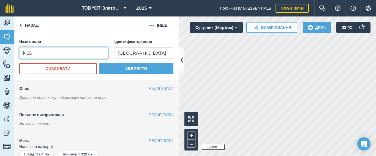
click at [43, 55] on input "К 65" at bounding box center [63, 53] width 89 height 12
type input "[PERSON_NAME]"
type input "K65"
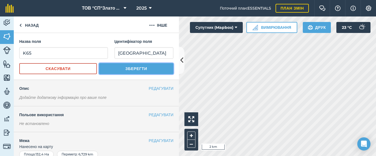
click at [120, 70] on button "Зберегти" at bounding box center [136, 68] width 74 height 11
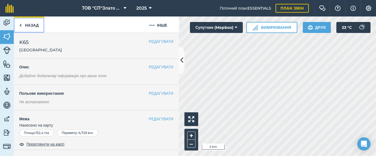
click at [34, 25] on link "Назад" at bounding box center [29, 24] width 31 height 16
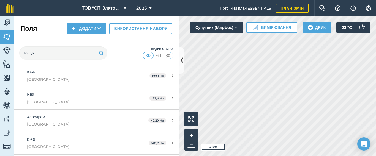
scroll to position [476, 0]
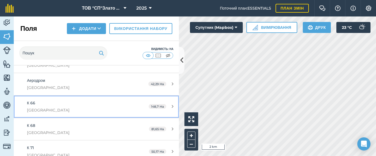
click at [97, 108] on span "[GEOGRAPHIC_DATA]" at bounding box center [78, 110] width 103 height 6
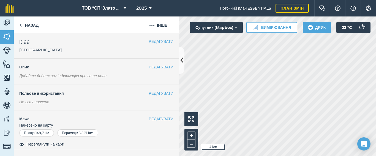
click at [140, 43] on h2 "К 66 [GEOGRAPHIC_DATA]" at bounding box center [83, 45] width 129 height 14
click at [148, 41] on button "РЕДАГУВАТИ" at bounding box center [160, 41] width 25 height 6
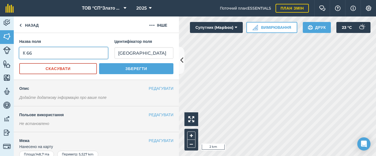
click at [64, 56] on input "К 66" at bounding box center [63, 53] width 89 height 12
type input "[PERSON_NAME]"
type input "K66"
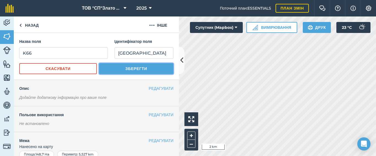
click at [112, 69] on button "Зберегти" at bounding box center [136, 68] width 74 height 11
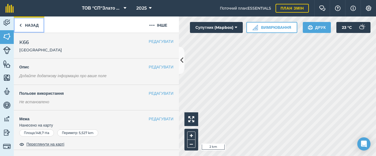
click at [27, 26] on link "Назад" at bounding box center [29, 24] width 31 height 16
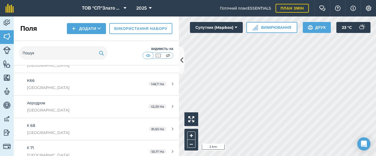
scroll to position [513, 0]
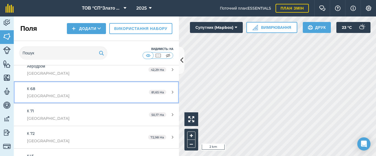
click at [114, 93] on span "[GEOGRAPHIC_DATA]" at bounding box center [78, 96] width 103 height 6
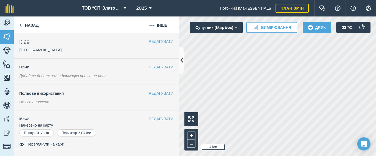
click at [132, 44] on h2 "К 68 [GEOGRAPHIC_DATA]" at bounding box center [83, 45] width 129 height 14
click at [148, 41] on button "РЕДАГУВАТИ" at bounding box center [160, 41] width 25 height 6
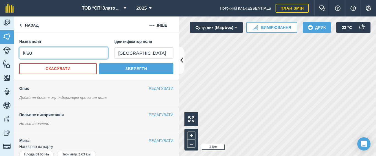
click at [44, 54] on input "К 68" at bounding box center [63, 53] width 89 height 12
type input "[PERSON_NAME]"
type input "K68"
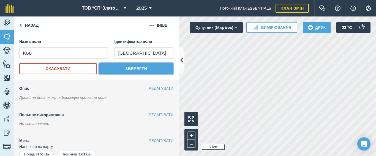
click at [121, 73] on button "Зберегти" at bounding box center [136, 68] width 74 height 11
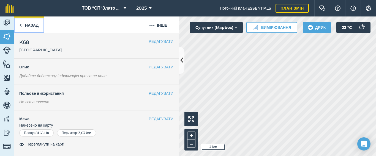
click at [27, 25] on link "Назад" at bounding box center [29, 24] width 31 height 16
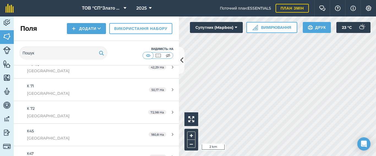
scroll to position [550, 0]
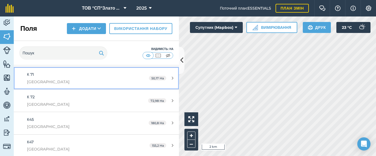
click at [121, 80] on span "[GEOGRAPHIC_DATA]" at bounding box center [78, 82] width 103 height 6
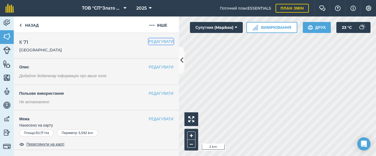
click at [148, 41] on button "РЕДАГУВАТИ" at bounding box center [160, 41] width 25 height 6
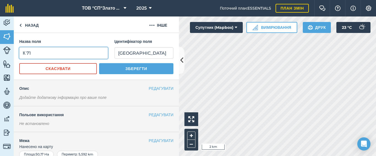
click at [46, 55] on input "К 71" at bounding box center [63, 53] width 89 height 12
type input "[PERSON_NAME]"
type input "K71"
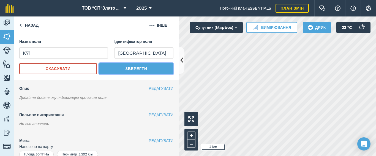
click at [111, 69] on button "Зберегти" at bounding box center [136, 68] width 74 height 11
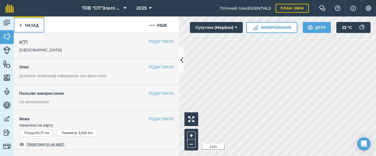
click at [30, 25] on link "Назад" at bounding box center [29, 24] width 31 height 16
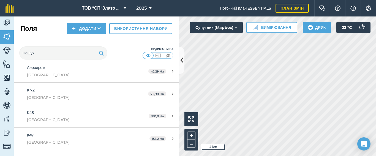
scroll to position [550, 0]
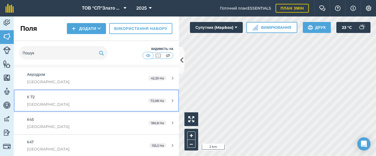
click at [87, 100] on div "К 72 [GEOGRAPHIC_DATA]" at bounding box center [78, 100] width 103 height 13
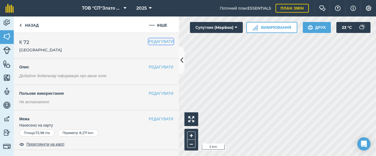
click at [152, 42] on button "РЕДАГУВАТИ" at bounding box center [160, 41] width 25 height 6
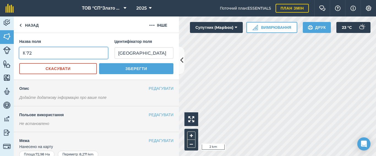
click at [47, 53] on input "К 72" at bounding box center [63, 53] width 89 height 12
type input "[PERSON_NAME]"
type input "K72"
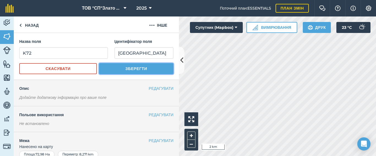
click at [111, 70] on button "Зберегти" at bounding box center [136, 68] width 74 height 11
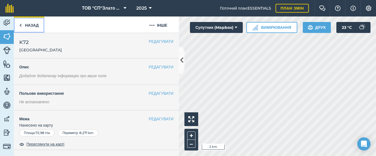
click at [24, 24] on link "Назад" at bounding box center [29, 24] width 31 height 16
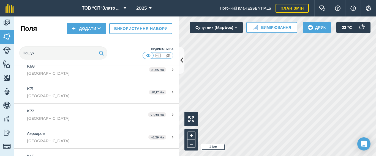
scroll to position [550, 0]
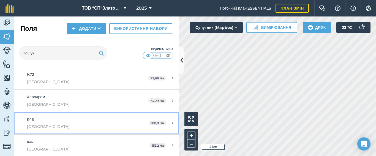
click at [100, 125] on span "[GEOGRAPHIC_DATA]" at bounding box center [78, 127] width 103 height 6
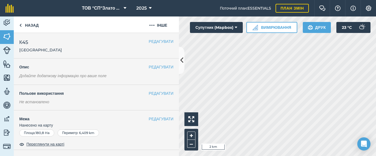
click at [134, 40] on h2 "К45 [GEOGRAPHIC_DATA]" at bounding box center [83, 45] width 129 height 14
click at [148, 42] on button "РЕДАГУВАТИ" at bounding box center [160, 41] width 25 height 6
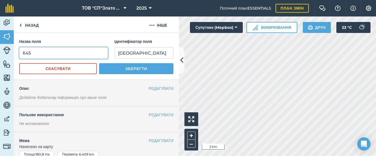
click at [47, 54] on input "К45" at bounding box center [63, 53] width 89 height 12
type input "[PERSON_NAME]"
type input "K45"
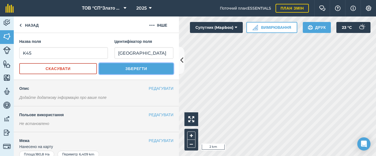
click at [126, 72] on button "Зберегти" at bounding box center [136, 68] width 74 height 11
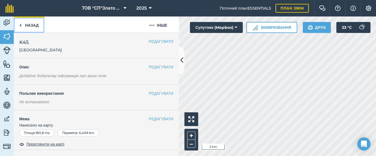
click at [32, 24] on link "Назад" at bounding box center [29, 24] width 31 height 16
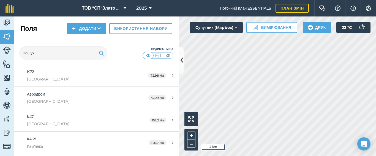
scroll to position [586, 0]
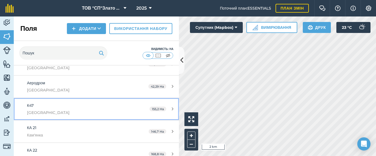
click at [65, 112] on span "[GEOGRAPHIC_DATA]" at bounding box center [78, 113] width 103 height 6
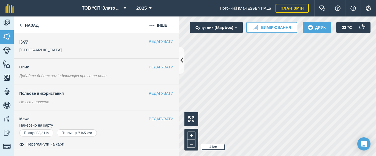
click at [108, 42] on h2 "К47 [GEOGRAPHIC_DATA]" at bounding box center [83, 45] width 129 height 14
click at [148, 41] on button "РЕДАГУВАТИ" at bounding box center [160, 41] width 25 height 6
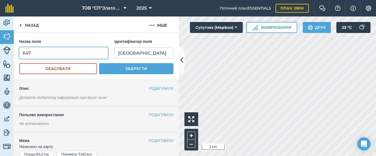
click at [38, 53] on input "К47" at bounding box center [63, 53] width 89 height 12
type input "[PERSON_NAME]"
type input "K47"
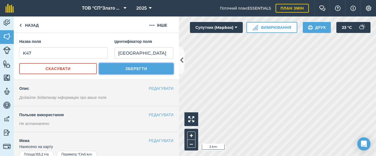
click at [110, 70] on button "Зберегти" at bounding box center [136, 68] width 74 height 11
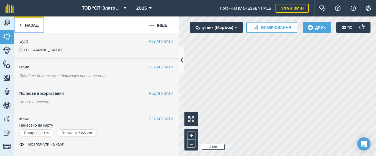
click at [34, 25] on link "Назад" at bounding box center [29, 24] width 31 height 16
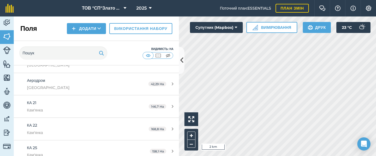
scroll to position [623, 0]
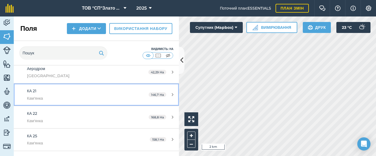
click at [61, 93] on div "КА 21 Кам'янка" at bounding box center [78, 94] width 103 height 13
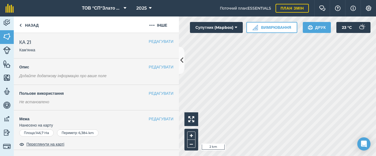
click at [140, 42] on h2 "КА 21 Кам'янка" at bounding box center [83, 45] width 129 height 14
click at [148, 42] on button "РЕДАГУВАТИ" at bounding box center [160, 41] width 25 height 6
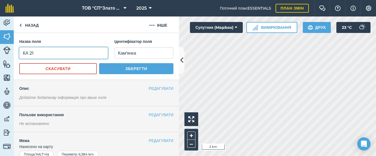
click at [57, 56] on input "КА 21" at bounding box center [63, 53] width 89 height 12
type input "[PERSON_NAME]"
type input "KA21"
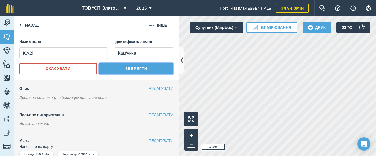
click at [116, 67] on button "Зберегти" at bounding box center [136, 68] width 74 height 11
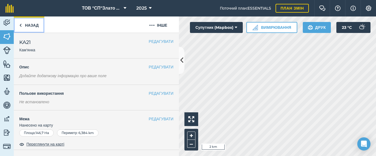
click at [35, 27] on link "Назад" at bounding box center [29, 24] width 31 height 16
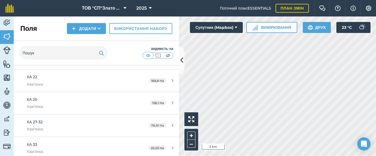
scroll to position [623, 0]
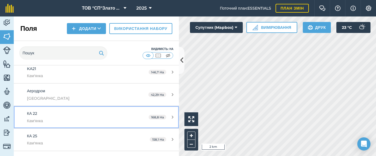
click at [65, 114] on div "КА 22 Кам'янка" at bounding box center [78, 117] width 103 height 13
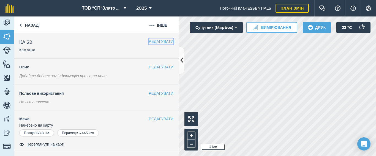
click at [148, 42] on button "РЕДАГУВАТИ" at bounding box center [160, 41] width 25 height 6
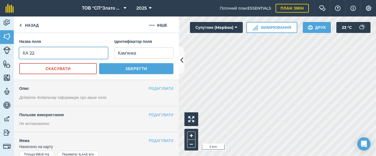
click at [42, 54] on input "КА 22" at bounding box center [63, 53] width 89 height 12
type input "[PERSON_NAME]"
type input "KA22"
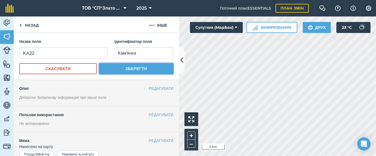
click at [131, 68] on button "Зберегти" at bounding box center [136, 68] width 74 height 11
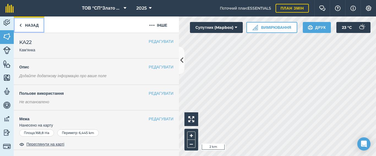
click at [32, 27] on link "Назад" at bounding box center [29, 24] width 31 height 16
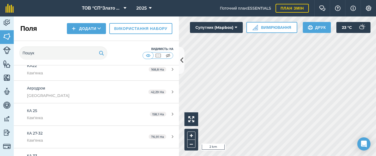
scroll to position [660, 0]
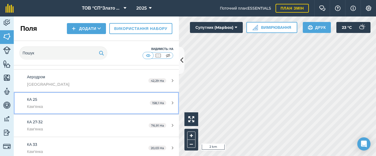
click at [69, 102] on div "КА 25 Кам'янка" at bounding box center [78, 103] width 103 height 13
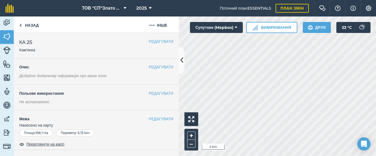
click at [139, 41] on h2 "КА 25 Кам'янка" at bounding box center [83, 45] width 129 height 14
click at [86, 45] on h2 "КА 25 Кам'янка" at bounding box center [83, 45] width 129 height 14
click at [148, 43] on button "РЕДАГУВАТИ" at bounding box center [160, 41] width 25 height 6
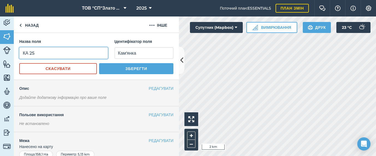
click at [49, 53] on input "КА 25" at bounding box center [63, 53] width 89 height 12
type input "[PERSON_NAME]"
type input "R"
type input "KA25"
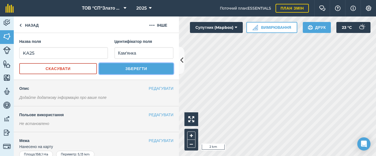
click at [106, 69] on button "Зберегти" at bounding box center [136, 68] width 74 height 11
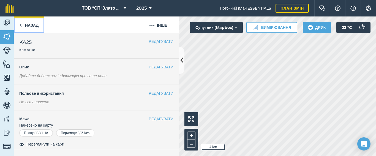
click at [32, 26] on link "Назад" at bounding box center [29, 24] width 31 height 16
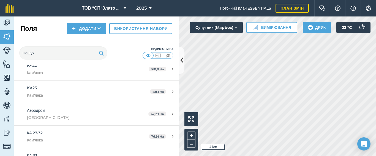
scroll to position [660, 0]
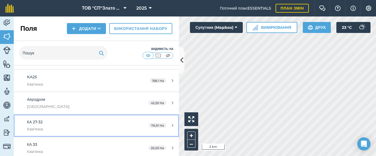
click at [59, 123] on div "КА 27-32 Кам'янка" at bounding box center [78, 125] width 103 height 13
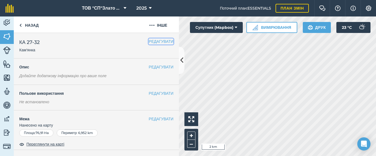
click at [150, 40] on button "РЕДАГУВАТИ" at bounding box center [160, 41] width 25 height 6
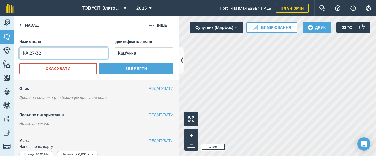
click at [51, 53] on input "КА 27-32" at bounding box center [63, 53] width 89 height 12
type input "[PERSON_NAME]"
type input "KA27-32"
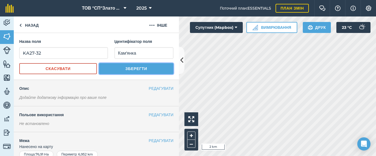
click at [126, 69] on button "Зберегти" at bounding box center [136, 68] width 74 height 11
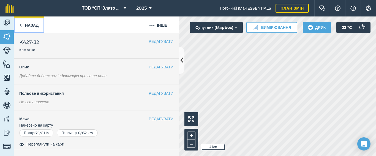
click at [30, 26] on link "Назад" at bounding box center [29, 24] width 31 height 16
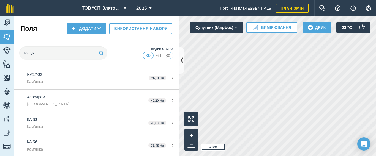
scroll to position [696, 0]
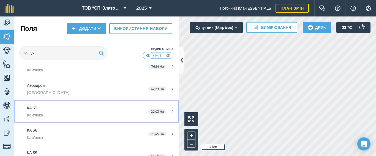
click at [57, 111] on div "КА 33 Кам'янка" at bounding box center [78, 111] width 103 height 13
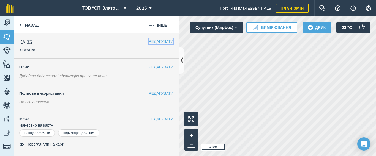
click at [154, 42] on button "РЕДАГУВАТИ" at bounding box center [160, 41] width 25 height 6
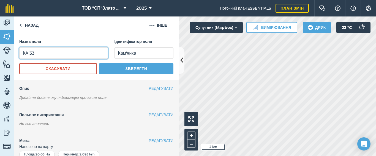
click at [45, 52] on input "КА 33" at bounding box center [63, 53] width 89 height 12
type input "[PERSON_NAME]"
type input "KA33"
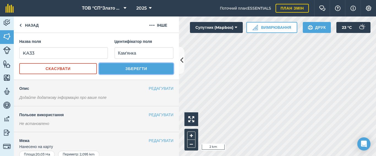
click at [108, 70] on button "Зберегти" at bounding box center [136, 68] width 74 height 11
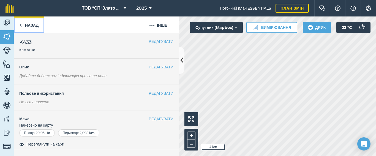
click at [22, 24] on link "Назад" at bounding box center [29, 24] width 31 height 16
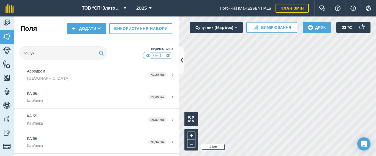
scroll to position [696, 0]
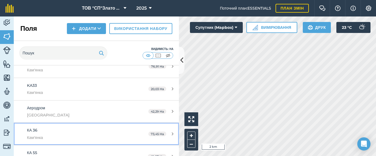
click at [81, 133] on div "КА 36 Кам'янка" at bounding box center [78, 133] width 103 height 13
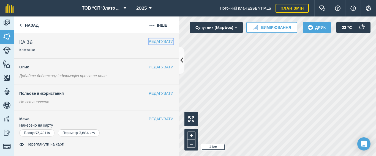
click at [154, 41] on button "РЕДАГУВАТИ" at bounding box center [160, 41] width 25 height 6
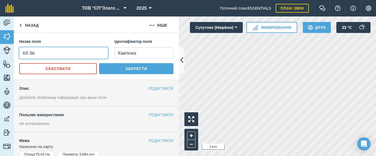
click at [39, 51] on input "КА 36" at bounding box center [63, 53] width 89 height 12
type input "[PERSON_NAME]"
type input "KA36"
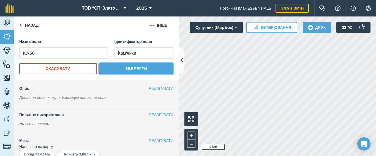
click at [115, 69] on button "Зберегти" at bounding box center [136, 68] width 74 height 11
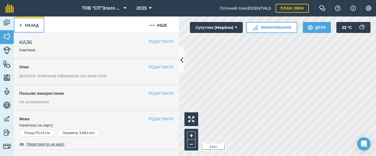
click at [21, 26] on img at bounding box center [20, 25] width 2 height 7
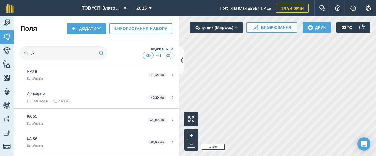
scroll to position [733, 0]
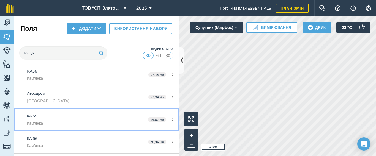
click at [77, 116] on div "КА 55 Кам'янка" at bounding box center [78, 119] width 103 height 13
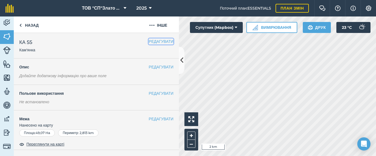
click at [148, 44] on button "РЕДАГУВАТИ" at bounding box center [160, 41] width 25 height 6
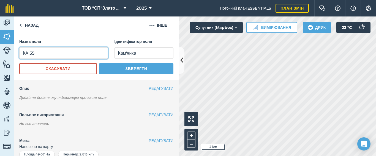
click at [39, 53] on input "КА 55" at bounding box center [63, 53] width 89 height 12
type input "[PERSON_NAME]"
type input "KA55"
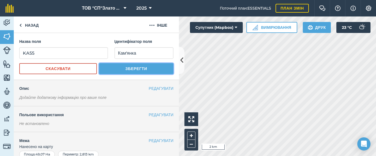
click at [129, 71] on button "Зберегти" at bounding box center [136, 68] width 74 height 11
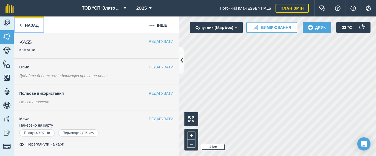
click at [30, 26] on link "Назад" at bounding box center [29, 24] width 31 height 16
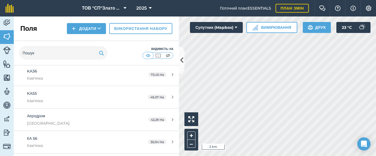
scroll to position [770, 0]
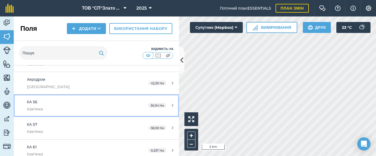
click at [84, 101] on div "КА 56 Кам'янка" at bounding box center [78, 105] width 103 height 13
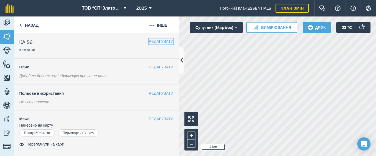
click at [148, 43] on button "РЕДАГУВАТИ" at bounding box center [160, 41] width 25 height 6
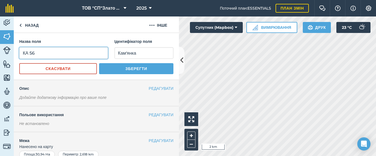
click at [44, 53] on input "КА 56" at bounding box center [63, 53] width 89 height 12
type input "[PERSON_NAME]"
type input "KA56"
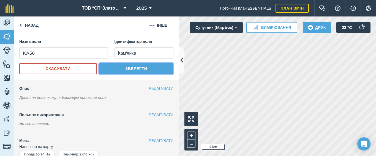
click at [103, 68] on button "Зберегти" at bounding box center [136, 68] width 74 height 11
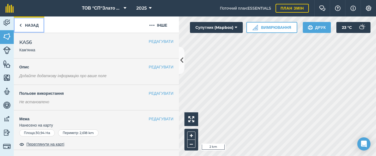
click at [24, 25] on link "Назад" at bounding box center [29, 24] width 31 height 16
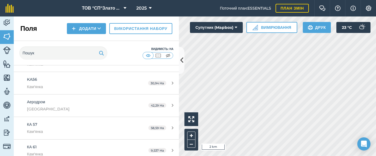
scroll to position [806, 0]
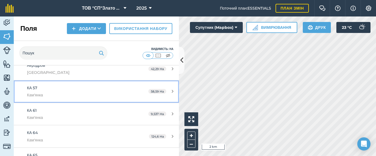
click at [68, 92] on div "КА 57 Кам'янка" at bounding box center [78, 91] width 103 height 13
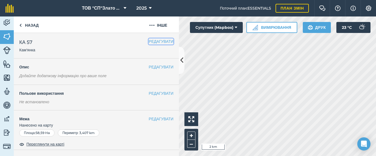
click at [148, 43] on button "РЕДАГУВАТИ" at bounding box center [160, 41] width 25 height 6
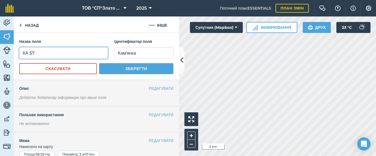
click at [46, 53] on input "КА 57" at bounding box center [63, 53] width 89 height 12
type input "[PERSON_NAME]"
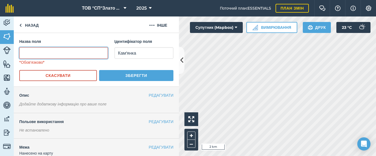
type input "R"
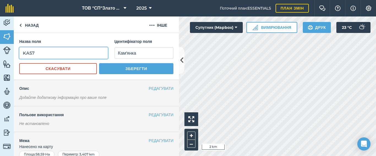
type input "KA57"
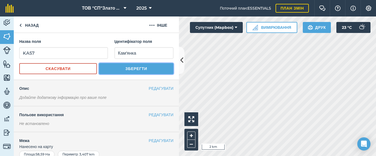
click at [107, 71] on button "Зберегти" at bounding box center [136, 68] width 74 height 11
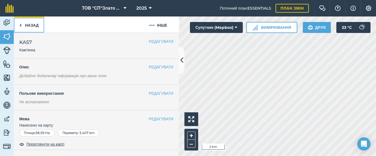
click at [24, 24] on link "Назад" at bounding box center [29, 24] width 31 height 16
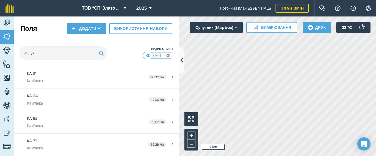
scroll to position [806, 0]
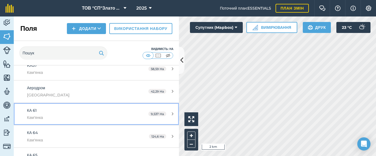
click at [67, 112] on div "КА 61 Кам'янка" at bounding box center [78, 113] width 103 height 13
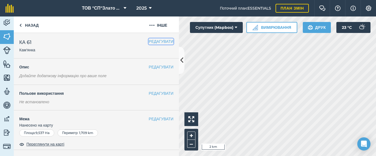
click at [148, 42] on button "РЕДАГУВАТИ" at bounding box center [160, 41] width 25 height 6
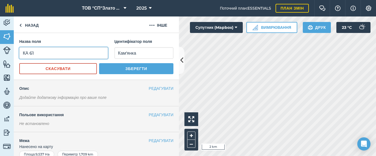
click at [49, 53] on input "КА 61" at bounding box center [63, 53] width 89 height 12
type input "[PERSON_NAME]"
type input "KA61"
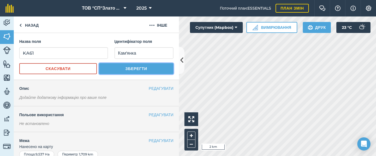
click at [114, 68] on button "Зберегти" at bounding box center [136, 68] width 74 height 11
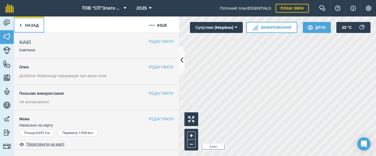
click at [25, 26] on link "Назад" at bounding box center [29, 24] width 31 height 16
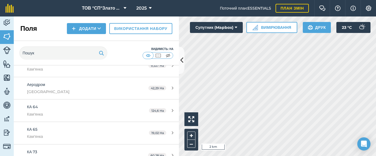
scroll to position [843, 0]
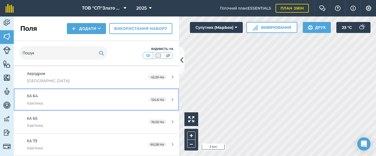
click at [78, 97] on div "КА 64 Кам'янка" at bounding box center [78, 99] width 103 height 13
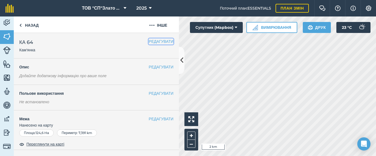
click at [152, 42] on button "РЕДАГУВАТИ" at bounding box center [160, 41] width 25 height 6
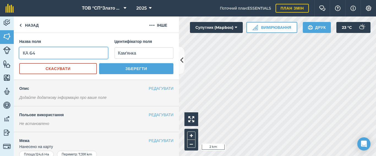
click at [54, 56] on input "КА 64" at bounding box center [63, 53] width 89 height 12
type input "[PERSON_NAME]"
type input "KA64"
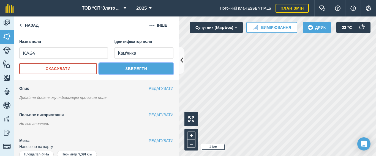
click at [116, 73] on button "Зберегти" at bounding box center [136, 68] width 74 height 11
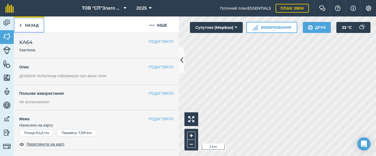
click at [21, 25] on img at bounding box center [20, 25] width 2 height 7
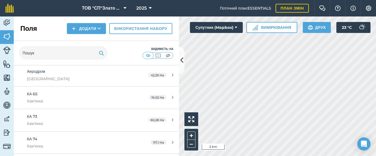
scroll to position [856, 0]
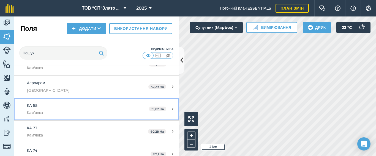
click at [67, 109] on div "КА 65 Кам'янка" at bounding box center [78, 109] width 103 height 13
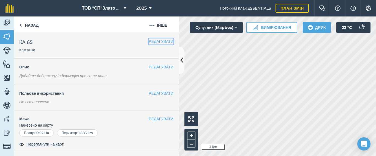
click at [158, 43] on button "РЕДАГУВАТИ" at bounding box center [160, 41] width 25 height 6
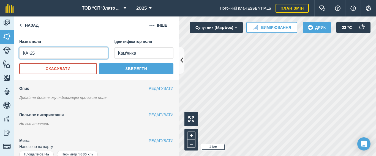
click at [54, 53] on input "КА 65" at bounding box center [63, 53] width 89 height 12
type input "[PERSON_NAME]"
type input "KA65"
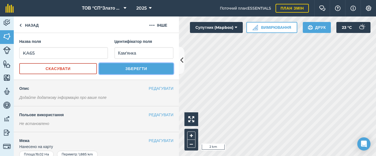
click at [112, 68] on button "Зберегти" at bounding box center [136, 68] width 74 height 11
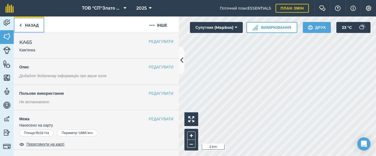
click at [22, 26] on link "Назад" at bounding box center [29, 24] width 31 height 16
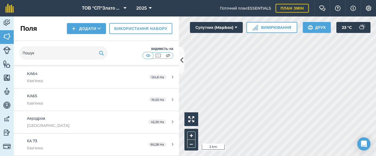
scroll to position [880, 0]
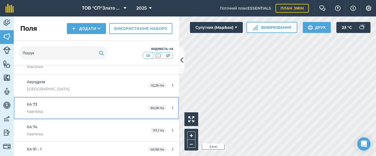
click at [77, 105] on div "КА 73 Кам'янка" at bounding box center [78, 107] width 103 height 13
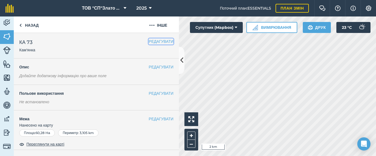
click at [148, 41] on button "РЕДАГУВАТИ" at bounding box center [160, 41] width 25 height 6
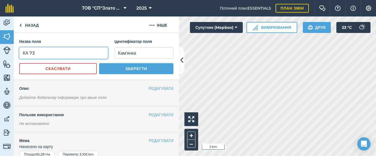
click at [51, 53] on input "КА 73" at bounding box center [63, 53] width 89 height 12
type input "[PERSON_NAME]"
type input "KA73"
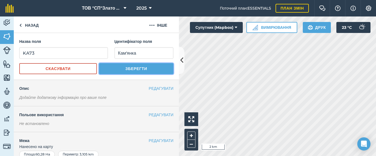
click at [105, 66] on button "Зберегти" at bounding box center [136, 68] width 74 height 11
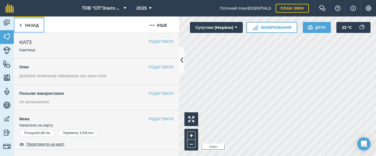
click at [28, 24] on link "Назад" at bounding box center [29, 24] width 31 height 16
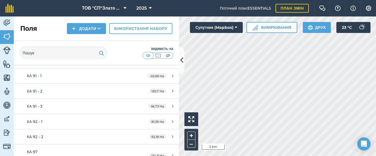
scroll to position [916, 0]
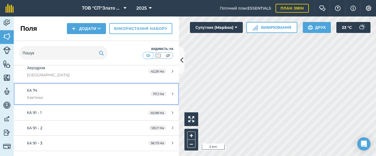
click at [83, 90] on div "КА 74 Кам'янка" at bounding box center [78, 93] width 103 height 13
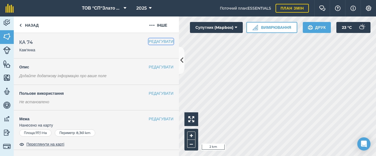
click at [156, 40] on button "РЕДАГУВАТИ" at bounding box center [160, 41] width 25 height 6
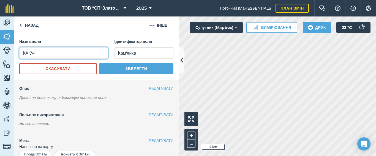
click at [49, 54] on input "КА 74" at bounding box center [63, 53] width 89 height 12
type input "[PERSON_NAME]"
type input "KA74"
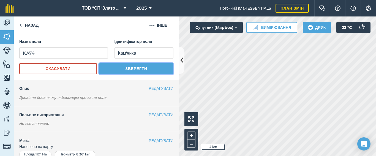
click at [139, 68] on button "Зберегти" at bounding box center [136, 68] width 74 height 11
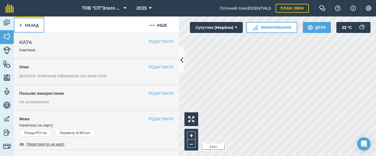
click at [29, 26] on link "Назад" at bounding box center [29, 24] width 31 height 16
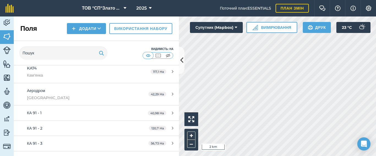
scroll to position [916, 0]
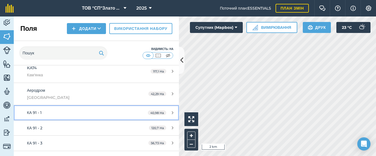
click at [70, 112] on div "КА 91 - 1" at bounding box center [78, 113] width 103 height 6
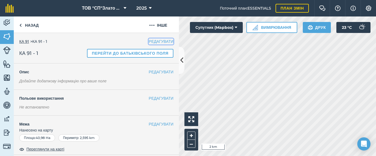
click at [148, 42] on button "РЕДАГУВАТИ" at bounding box center [160, 41] width 25 height 6
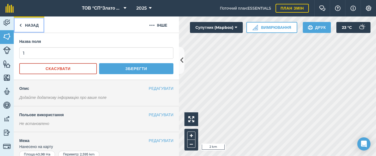
click at [25, 24] on link "Назад" at bounding box center [29, 24] width 31 height 16
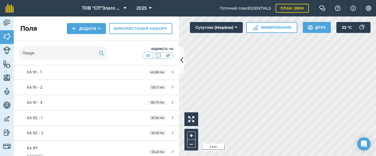
scroll to position [953, 0]
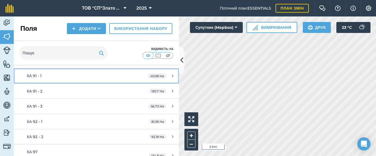
click at [73, 76] on div "КА 91 - 1" at bounding box center [78, 76] width 103 height 6
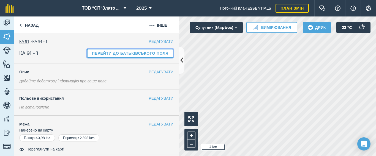
click at [110, 54] on link "Перейти до батьківського поля" at bounding box center [130, 53] width 86 height 9
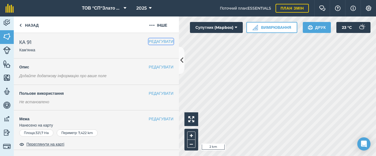
click at [148, 42] on button "РЕДАГУВАТИ" at bounding box center [160, 41] width 25 height 6
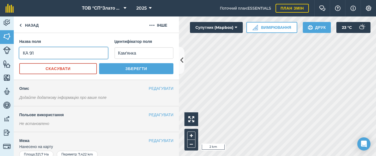
click at [53, 54] on input "КА 91" at bounding box center [63, 53] width 89 height 12
type input "[PERSON_NAME]"
type input "KA91"
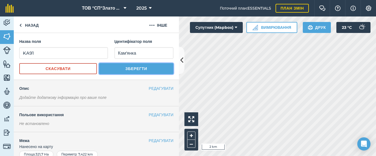
click at [117, 67] on button "Зберегти" at bounding box center [136, 68] width 74 height 11
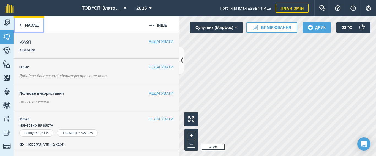
drag, startPoint x: 24, startPoint y: 24, endPoint x: 35, endPoint y: 32, distance: 14.0
click at [23, 24] on link "Назад" at bounding box center [29, 24] width 31 height 16
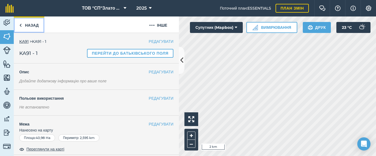
click at [26, 26] on link "Назад" at bounding box center [29, 24] width 31 height 16
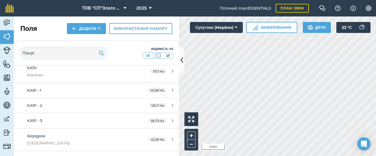
scroll to position [953, 0]
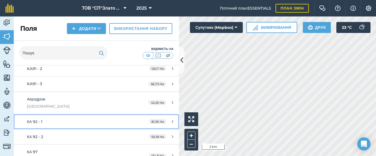
click at [54, 121] on div "КА 92 - 1" at bounding box center [78, 122] width 103 height 6
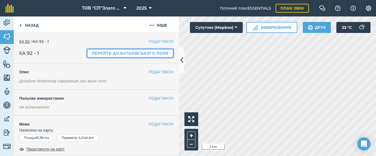
click at [95, 54] on link "Перейти до батьківського поля" at bounding box center [130, 53] width 86 height 9
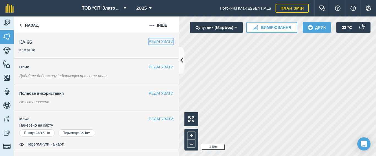
click at [153, 41] on button "РЕДАГУВАТИ" at bounding box center [160, 41] width 25 height 6
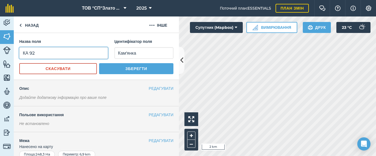
click at [54, 52] on input "КА 92" at bounding box center [63, 53] width 89 height 12
type input "[PERSON_NAME]"
type input "KA92"
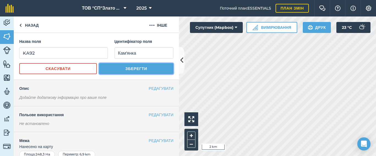
click at [104, 69] on button "Зберегти" at bounding box center [136, 68] width 74 height 11
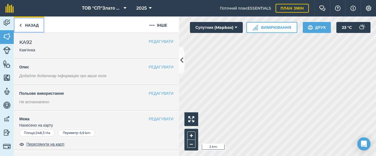
click at [28, 26] on link "Назад" at bounding box center [29, 24] width 31 height 16
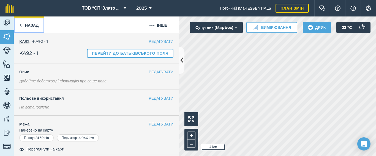
click at [31, 24] on link "Назад" at bounding box center [29, 24] width 31 height 16
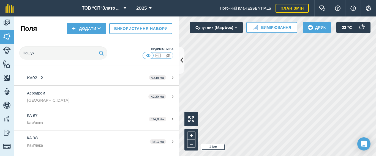
scroll to position [1026, 0]
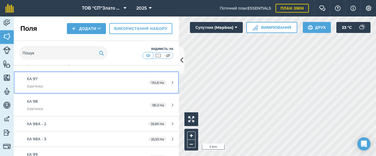
click at [84, 80] on div "КА 97 Кам'янка" at bounding box center [78, 82] width 103 height 13
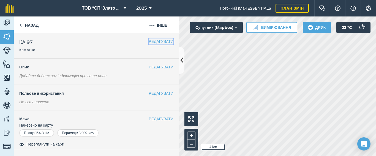
click at [148, 38] on button "РЕДАГУВАТИ" at bounding box center [160, 41] width 25 height 6
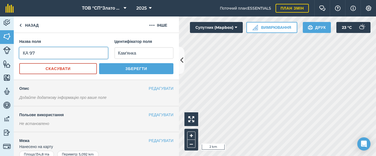
click at [57, 52] on input "КА 97" at bounding box center [63, 53] width 89 height 12
type input "[PERSON_NAME]"
type input "KA97"
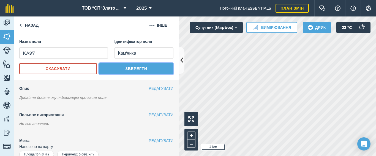
click at [114, 66] on button "Зберегти" at bounding box center [136, 68] width 74 height 11
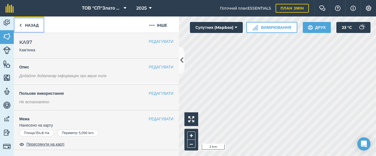
click at [28, 26] on link "Назад" at bounding box center [29, 24] width 31 height 16
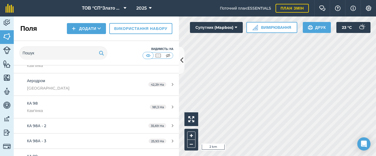
scroll to position [1040, 0]
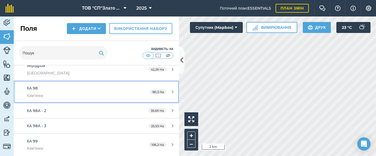
click at [76, 90] on div "КА 98 Кам'янка" at bounding box center [78, 91] width 103 height 13
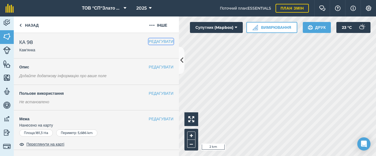
click at [148, 43] on button "РЕДАГУВАТИ" at bounding box center [160, 41] width 25 height 6
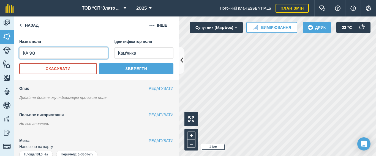
click at [44, 53] on input "КА 98" at bounding box center [63, 53] width 89 height 12
type input "[PERSON_NAME]"
type input "KA98"
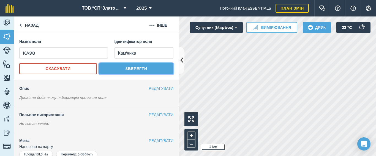
click at [103, 68] on button "Зберегти" at bounding box center [136, 68] width 74 height 11
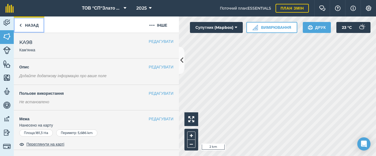
click at [26, 23] on link "Назад" at bounding box center [29, 24] width 31 height 16
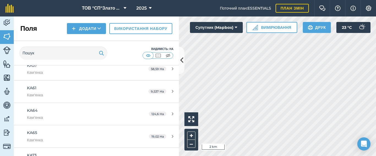
scroll to position [1040, 0]
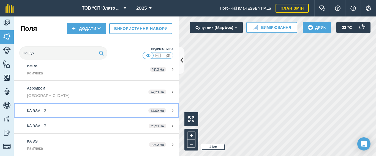
click at [90, 111] on div "КА 98А - 2" at bounding box center [78, 111] width 103 height 6
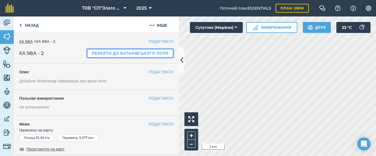
drag, startPoint x: 90, startPoint y: 52, endPoint x: 97, endPoint y: 58, distance: 9.0
click at [90, 52] on link "Перейти до батьківського поля" at bounding box center [130, 53] width 86 height 9
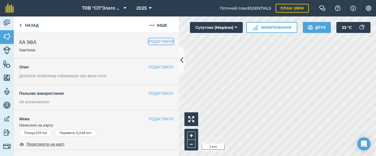
click at [148, 41] on button "РЕДАГУВАТИ" at bounding box center [160, 41] width 25 height 6
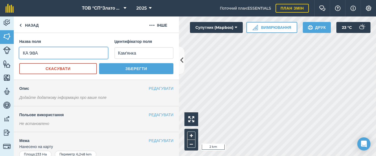
click at [42, 53] on input "КА 98А" at bounding box center [63, 53] width 89 height 12
type input "[PERSON_NAME]"
type input "KA98a"
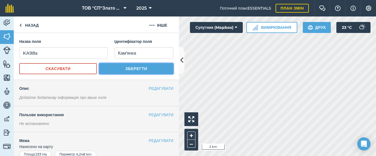
click at [115, 70] on button "Зберегти" at bounding box center [136, 68] width 74 height 11
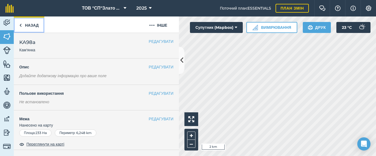
click at [34, 27] on link "Назад" at bounding box center [29, 24] width 31 height 16
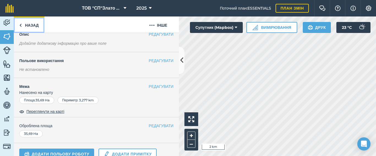
scroll to position [92, 0]
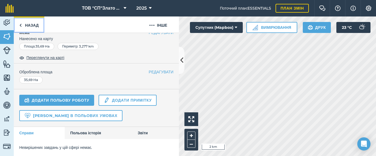
click at [28, 18] on link "Назад" at bounding box center [29, 24] width 31 height 16
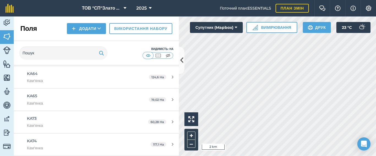
scroll to position [1040, 0]
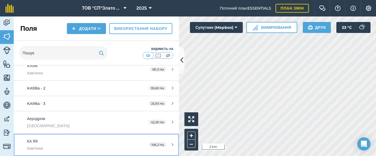
click at [80, 141] on div "КА 99 Кам'янка" at bounding box center [78, 144] width 103 height 13
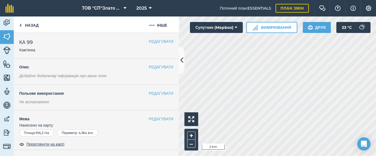
click at [43, 43] on h2 "КА 99 Кам'янка" at bounding box center [83, 45] width 129 height 14
click at [148, 41] on button "РЕДАГУВАТИ" at bounding box center [160, 41] width 25 height 6
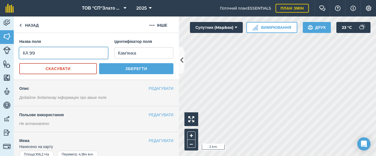
click at [49, 53] on input "КА 99" at bounding box center [63, 53] width 89 height 12
type input "[PERSON_NAME]"
type input "KA99"
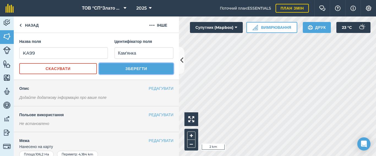
click at [131, 70] on button "Зберегти" at bounding box center [136, 68] width 74 height 11
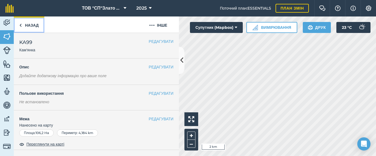
click at [23, 24] on link "Назад" at bounding box center [29, 24] width 31 height 16
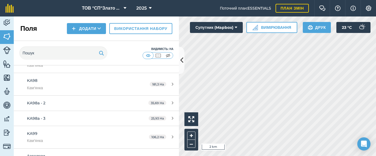
scroll to position [1040, 0]
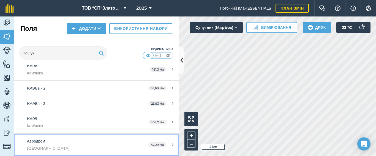
click at [67, 141] on div "Аеродром [GEOGRAPHIC_DATA]" at bounding box center [78, 144] width 103 height 13
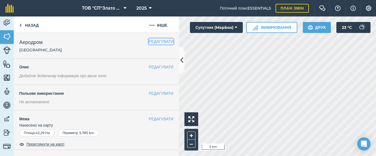
click at [151, 42] on button "РЕДАГУВАТИ" at bounding box center [160, 41] width 25 height 6
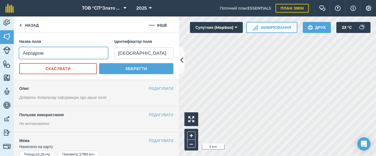
click at [51, 53] on input "Аеродром" at bounding box center [63, 53] width 89 height 12
type input "[PERSON_NAME]"
type input "Aerodrom"
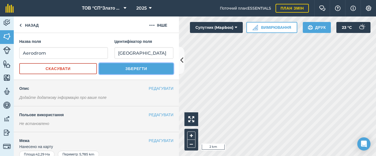
click at [124, 71] on button "Зберегти" at bounding box center [136, 68] width 74 height 11
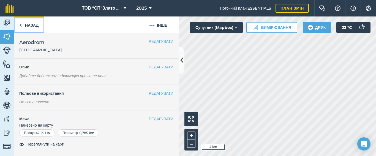
click at [27, 24] on link "Назад" at bounding box center [29, 24] width 31 height 16
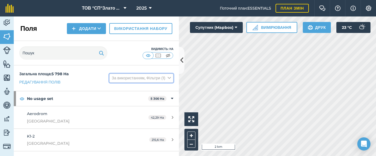
click at [167, 77] on icon at bounding box center [168, 78] width 3 height 6
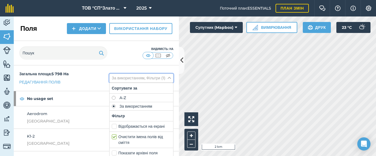
click at [167, 78] on icon at bounding box center [168, 78] width 3 height 6
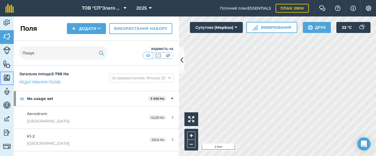
click at [4, 77] on img at bounding box center [7, 78] width 8 height 8
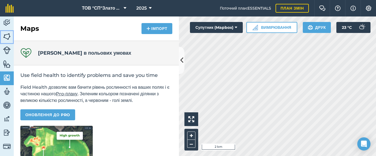
click at [5, 37] on img at bounding box center [7, 36] width 8 height 8
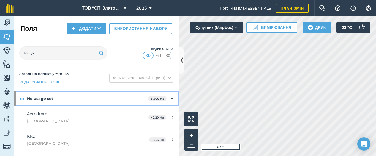
click at [171, 98] on icon at bounding box center [172, 99] width 2 height 6
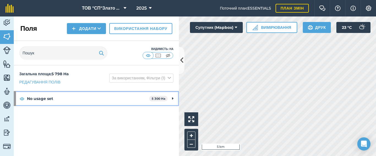
click at [40, 99] on strong "No usage set" at bounding box center [88, 98] width 122 height 15
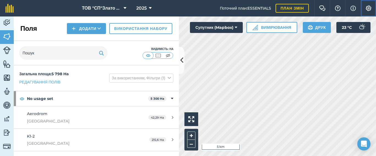
click at [369, 7] on img at bounding box center [368, 7] width 7 height 5
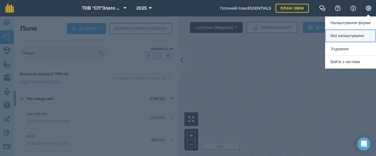
click at [343, 35] on button "Мої налаштування" at bounding box center [350, 35] width 51 height 13
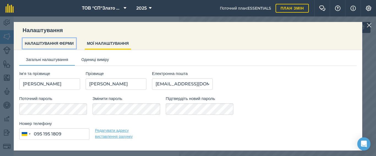
click at [49, 43] on button "НАЛАШТУВАННЯ ФЕРМИ" at bounding box center [49, 43] width 53 height 10
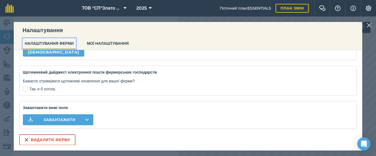
scroll to position [93, 0]
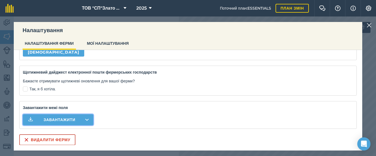
click at [62, 119] on span "Завантажити" at bounding box center [59, 119] width 32 height 5
